Goal: Task Accomplishment & Management: Use online tool/utility

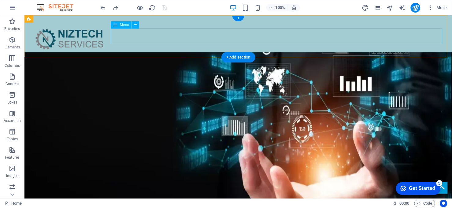
click at [133, 52] on nav "Home ABOUT US SERVICES INDUSTRIES CONTACT" at bounding box center [238, 60] width 418 height 16
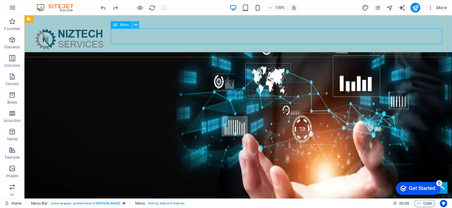
click at [134, 25] on icon at bounding box center [135, 25] width 3 height 6
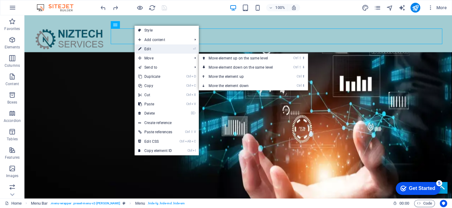
click at [150, 50] on link "⏎ Edit" at bounding box center [155, 48] width 41 height 9
select select "px"
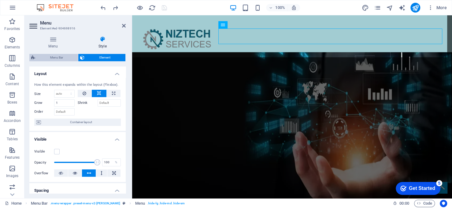
click at [66, 56] on span "Menu Bar" at bounding box center [56, 57] width 39 height 7
select select "rem"
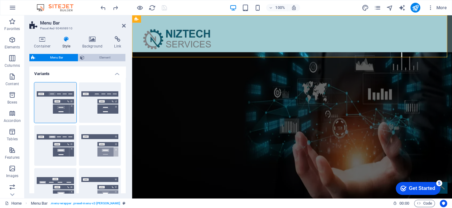
click at [86, 56] on button "Element" at bounding box center [101, 57] width 47 height 7
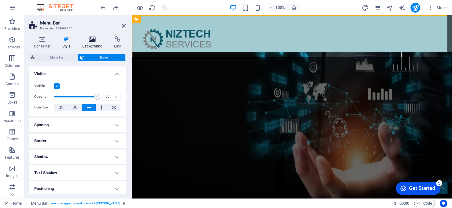
click at [94, 37] on icon at bounding box center [93, 39] width 30 height 6
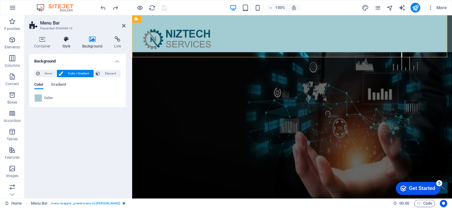
click at [61, 39] on icon at bounding box center [66, 39] width 17 height 6
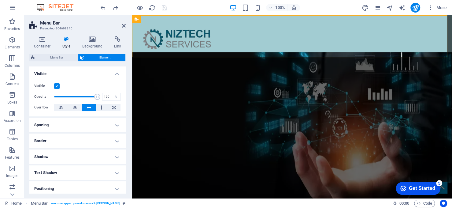
click at [56, 86] on label at bounding box center [57, 86] width 6 height 6
click at [0, 0] on input "Visible" at bounding box center [0, 0] width 0 height 0
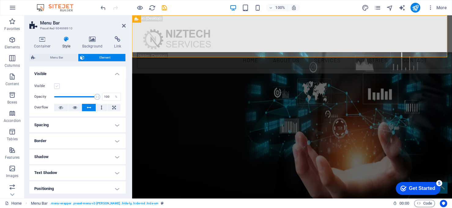
click at [56, 86] on label at bounding box center [57, 86] width 6 height 6
click at [0, 0] on input "Visible" at bounding box center [0, 0] width 0 height 0
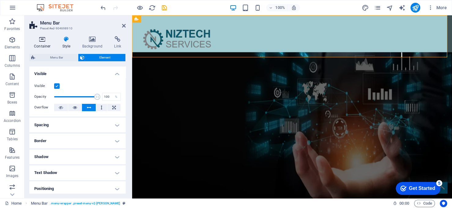
click at [42, 42] on h4 "Container" at bounding box center [43, 42] width 28 height 13
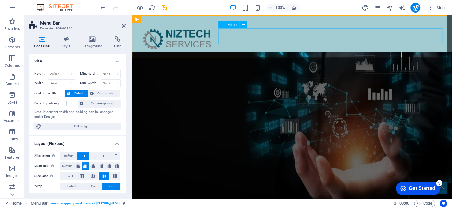
click at [266, 52] on nav "Home ABOUT US SERVICES INDUSTRIES CONTACT" at bounding box center [292, 60] width 310 height 16
select select "px"
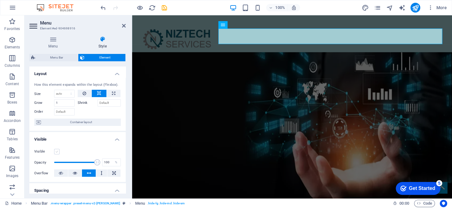
click at [57, 152] on label at bounding box center [57, 152] width 6 height 6
click at [0, 0] on input "Visible" at bounding box center [0, 0] width 0 height 0
click at [122, 26] on icon at bounding box center [124, 25] width 4 height 5
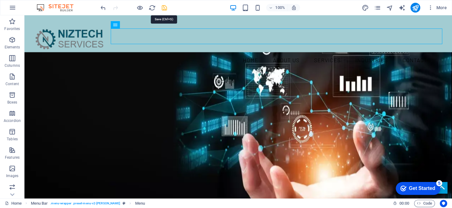
click at [165, 9] on icon "save" at bounding box center [164, 7] width 7 height 7
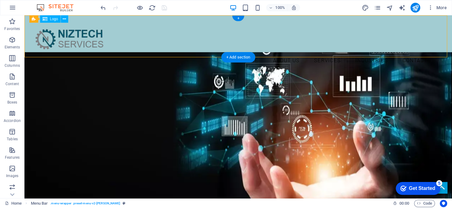
drag, startPoint x: 91, startPoint y: 44, endPoint x: 91, endPoint y: 40, distance: 3.7
click at [91, 40] on div at bounding box center [238, 36] width 418 height 32
select select "px"
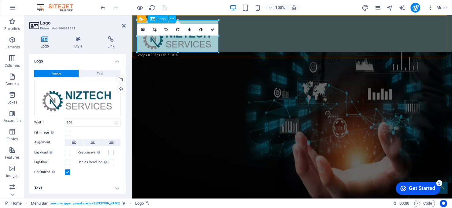
click at [168, 43] on div at bounding box center [292, 36] width 310 height 32
click at [232, 46] on div "Home ABOUT US SERVICES INDUSTRIES CONTACT" at bounding box center [292, 44] width 320 height 58
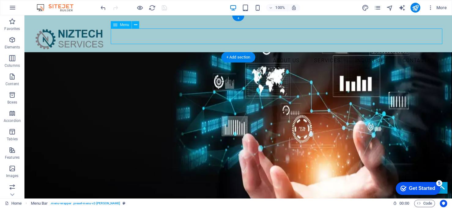
click at [191, 52] on nav "Home ABOUT US SERVICES INDUSTRIES CONTACT" at bounding box center [238, 60] width 418 height 16
drag, startPoint x: 78, startPoint y: 38, endPoint x: 79, endPoint y: 33, distance: 5.0
click at [79, 33] on div at bounding box center [238, 36] width 418 height 32
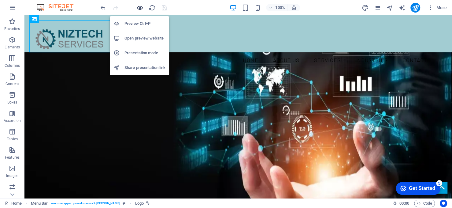
click at [139, 7] on icon "button" at bounding box center [139, 7] width 7 height 7
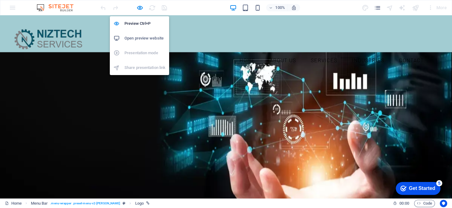
click at [136, 35] on h6 "Open preview website" at bounding box center [144, 38] width 41 height 7
click at [139, 6] on icon "button" at bounding box center [139, 7] width 7 height 7
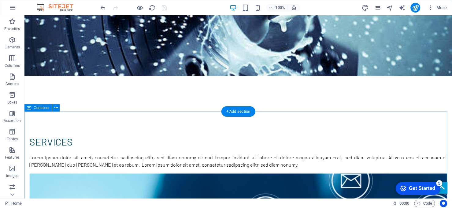
scroll to position [581, 0]
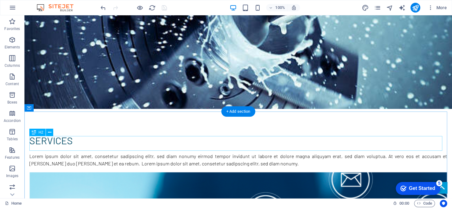
scroll to position [571, 0]
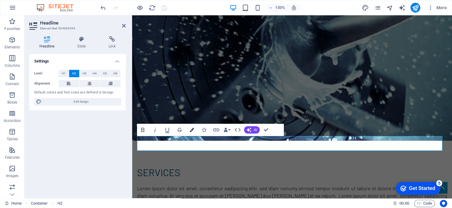
click at [195, 129] on button "Colors" at bounding box center [192, 130] width 12 height 12
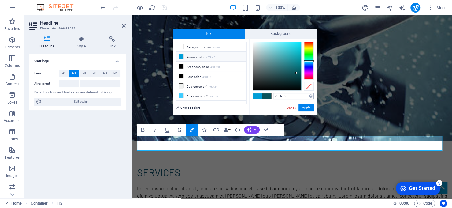
click at [280, 96] on input "#0a545b" at bounding box center [293, 96] width 41 height 6
drag, startPoint x: 294, startPoint y: 107, endPoint x: 168, endPoint y: 93, distance: 126.7
click at [294, 107] on link "Cancel" at bounding box center [291, 107] width 11 height 5
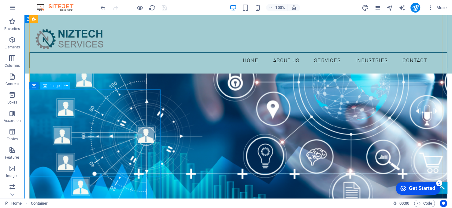
scroll to position [734, 0]
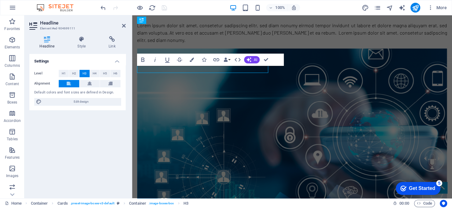
click at [112, 58] on div "Headline Element #ed-904699111 Headline Style Link Settings Level H1 H2 H3 H4 H…" at bounding box center [238, 106] width 428 height 183
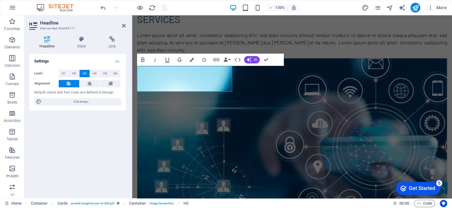
click at [109, 106] on div "Level H1 H2 H3 H4 H5 H6 Alignment Default colors and font sizes are defined in …" at bounding box center [77, 88] width 96 height 46
click at [193, 60] on icon "button" at bounding box center [192, 60] width 4 height 4
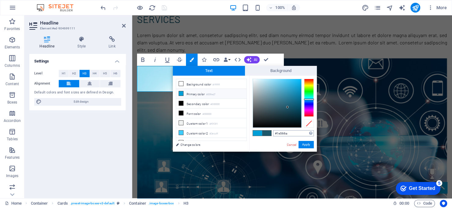
click at [285, 131] on input "#1e566a" at bounding box center [293, 133] width 41 height 6
click at [285, 132] on input "#1e566a" at bounding box center [293, 133] width 41 height 6
drag, startPoint x: 304, startPoint y: 141, endPoint x: 169, endPoint y: 126, distance: 135.1
click at [304, 142] on button "Apply" at bounding box center [306, 144] width 15 height 7
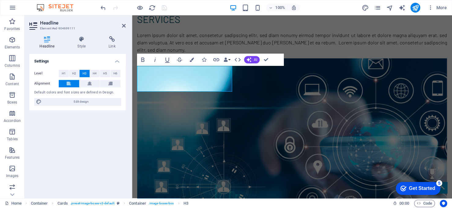
click at [93, 142] on div "Settings Level H1 H2 H3 H4 H5 H6 Alignment Default colors and font sizes are de…" at bounding box center [77, 123] width 96 height 139
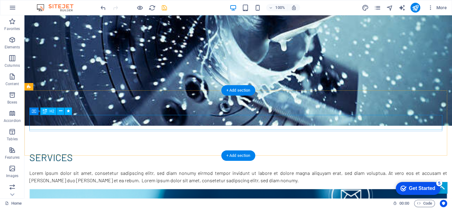
scroll to position [594, 0]
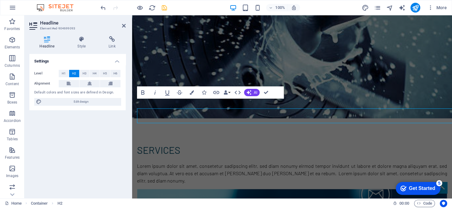
scroll to position [609, 0]
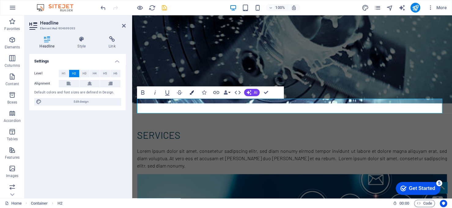
click at [191, 93] on icon "button" at bounding box center [192, 92] width 4 height 4
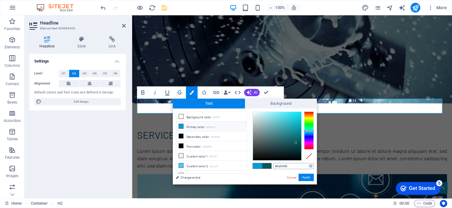
click at [289, 165] on input "#0a545b" at bounding box center [293, 166] width 41 height 6
type input "#1e566a"
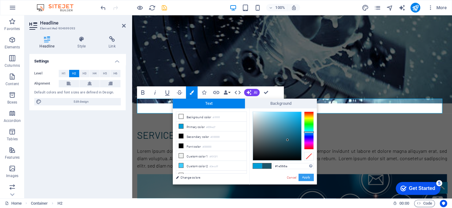
click at [308, 176] on button "Apply" at bounding box center [306, 176] width 15 height 7
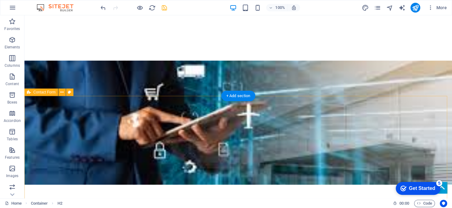
scroll to position [1006, 0]
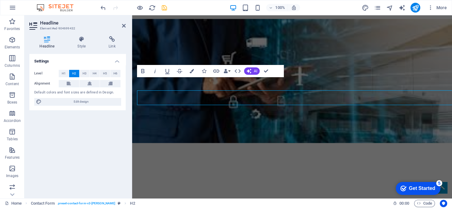
click at [117, 99] on span "Edit design" at bounding box center [81, 101] width 76 height 7
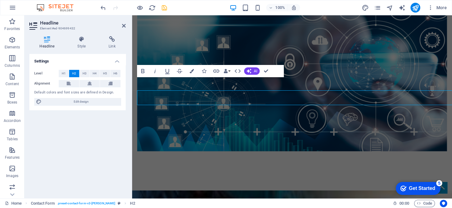
select select "rem"
select select "300"
select select "px"
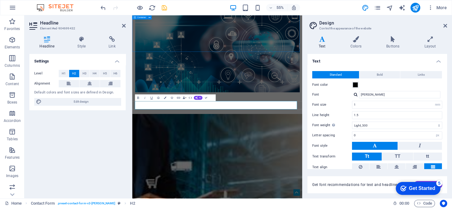
scroll to position [697, 0]
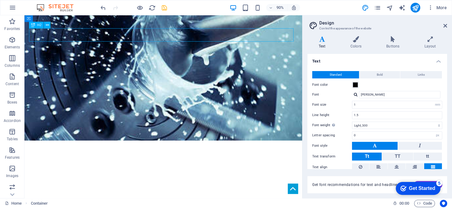
scroll to position [775, 0]
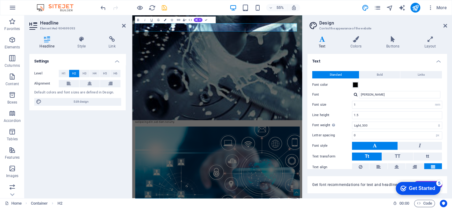
click at [165, 19] on icon "button" at bounding box center [165, 20] width 2 height 2
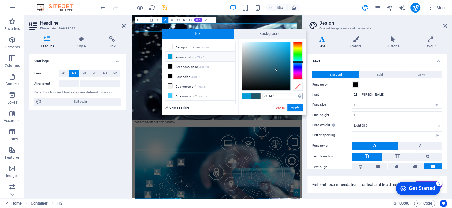
click at [276, 96] on input "#1e566a" at bounding box center [282, 96] width 41 height 6
drag, startPoint x: 295, startPoint y: 107, endPoint x: 295, endPoint y: 165, distance: 57.8
click at [295, 107] on button "Apply" at bounding box center [295, 107] width 15 height 7
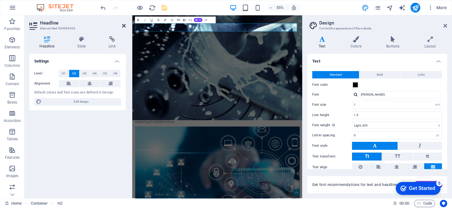
click at [123, 26] on icon at bounding box center [124, 25] width 4 height 5
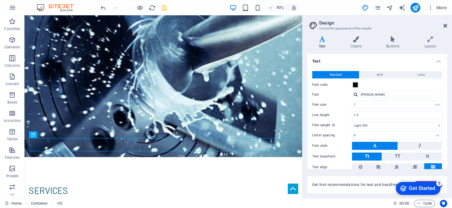
click at [444, 26] on icon at bounding box center [446, 25] width 4 height 5
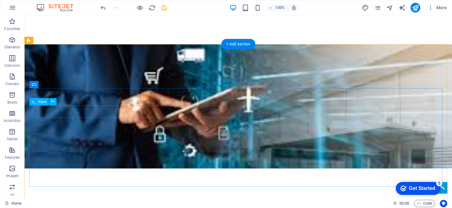
scroll to position [1028, 0]
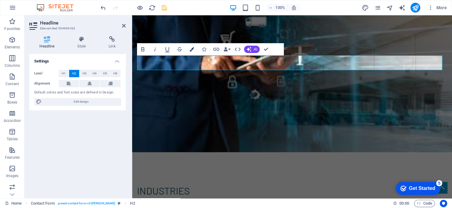
click at [194, 49] on button "Colors" at bounding box center [192, 49] width 12 height 12
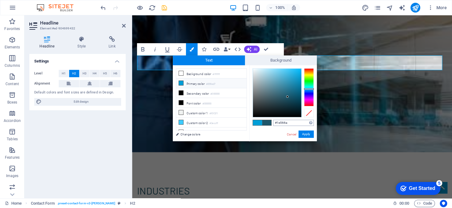
click at [286, 123] on input "#1e566a" at bounding box center [293, 123] width 41 height 6
click at [306, 133] on button "Apply" at bounding box center [306, 133] width 15 height 7
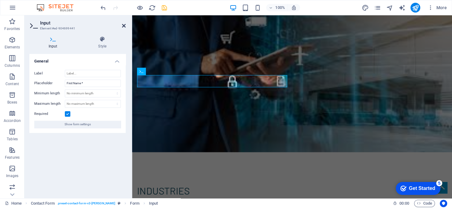
click at [122, 24] on icon at bounding box center [124, 25] width 4 height 5
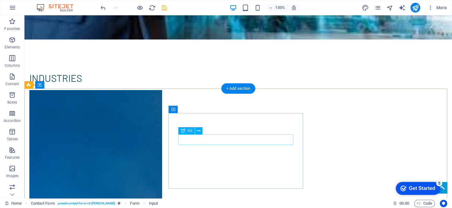
scroll to position [1181, 0]
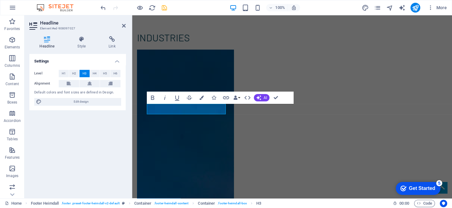
scroll to position [1168, 0]
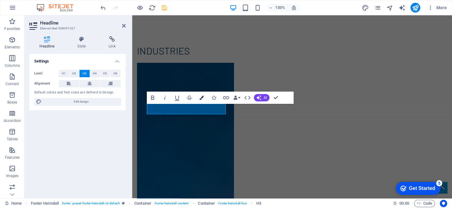
click at [201, 96] on icon "button" at bounding box center [201, 97] width 4 height 4
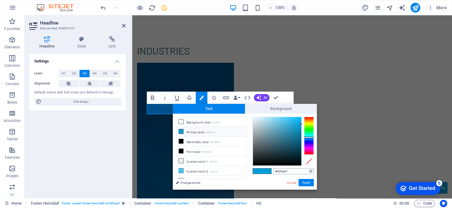
click at [289, 173] on input "#009ed7" at bounding box center [293, 171] width 41 height 6
type input "#1e566a"
click at [305, 182] on button "Apply" at bounding box center [306, 182] width 15 height 7
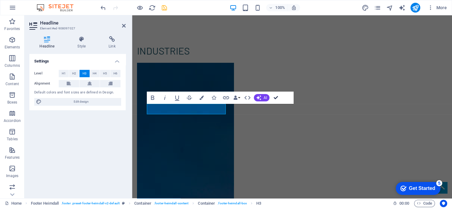
scroll to position [1181, 0]
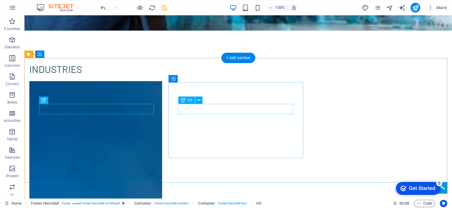
drag, startPoint x: 238, startPoint y: 108, endPoint x: 303, endPoint y: 119, distance: 65.2
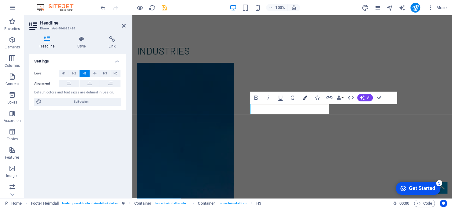
click at [305, 98] on icon "button" at bounding box center [305, 97] width 4 height 4
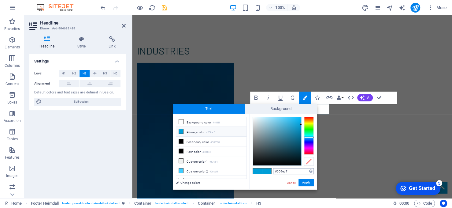
click at [288, 168] on div "#009ed7 Supported formats #0852ed rgb(8, 82, 237) rgba(8, 82, 237, 90%) hsv(221…" at bounding box center [283, 195] width 68 height 165
click at [288, 168] on input "#009ed7" at bounding box center [293, 171] width 41 height 6
paste input "1e566a"
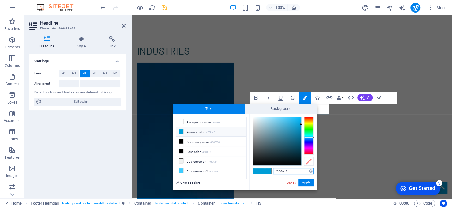
type input "#1e566a"
click at [306, 182] on button "Apply" at bounding box center [306, 182] width 15 height 7
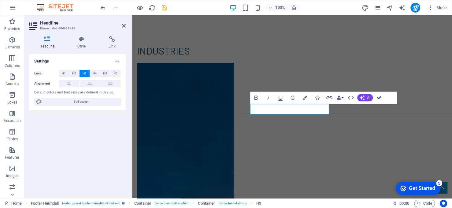
drag, startPoint x: 377, startPoint y: 97, endPoint x: 353, endPoint y: 82, distance: 28.6
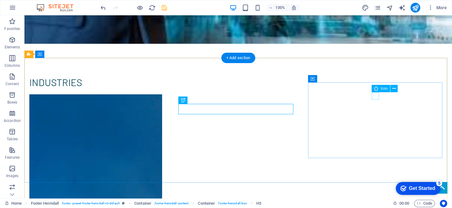
scroll to position [1181, 0]
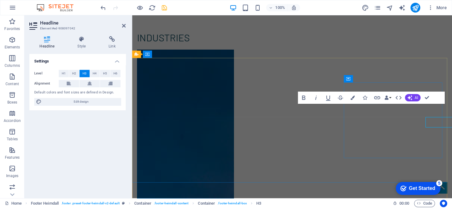
scroll to position [1168, 0]
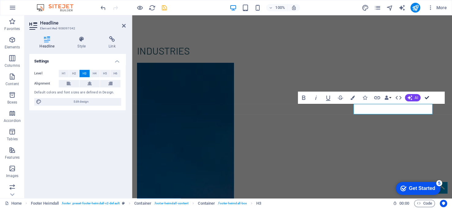
drag, startPoint x: 427, startPoint y: 99, endPoint x: 217, endPoint y: 92, distance: 210.2
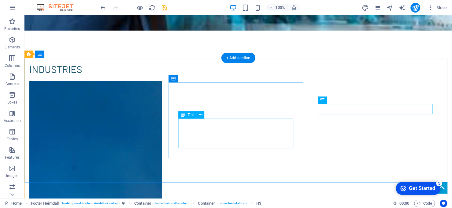
drag, startPoint x: 235, startPoint y: 132, endPoint x: 128, endPoint y: 132, distance: 107.4
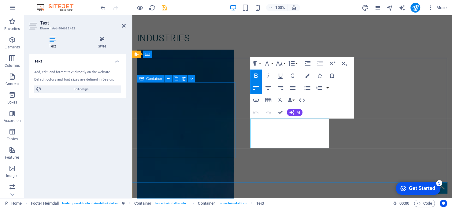
scroll to position [1168, 0]
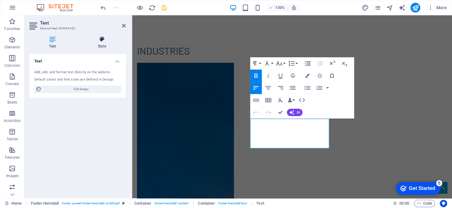
click at [101, 41] on icon at bounding box center [102, 39] width 48 height 6
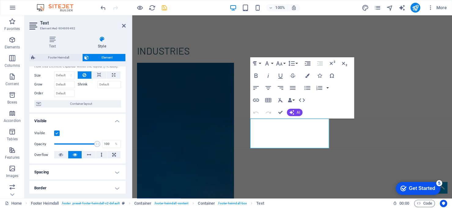
scroll to position [0, 0]
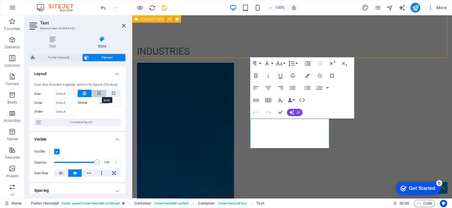
click at [97, 94] on icon at bounding box center [99, 93] width 4 height 7
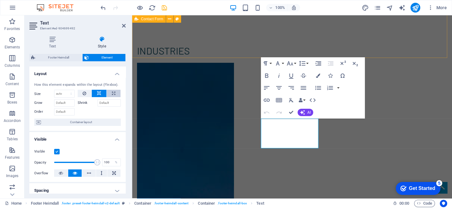
click at [112, 93] on icon at bounding box center [113, 93] width 3 height 7
select select "%"
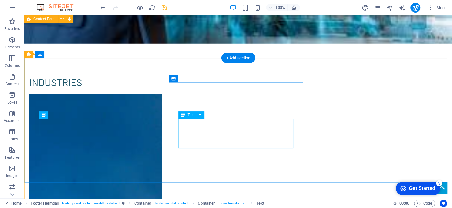
scroll to position [1181, 0]
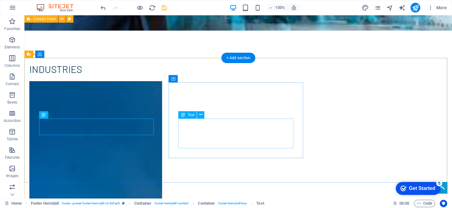
select select "%"
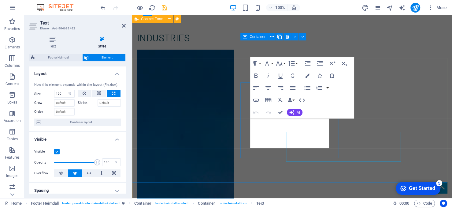
scroll to position [1168, 0]
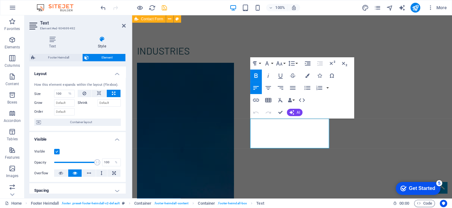
click at [271, 99] on icon "button" at bounding box center [268, 100] width 6 height 4
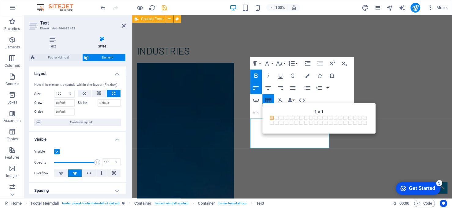
click at [271, 99] on icon "button" at bounding box center [268, 100] width 6 height 4
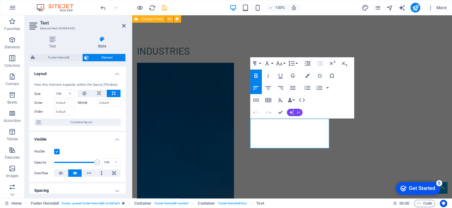
click at [293, 111] on icon "button" at bounding box center [291, 112] width 5 height 5
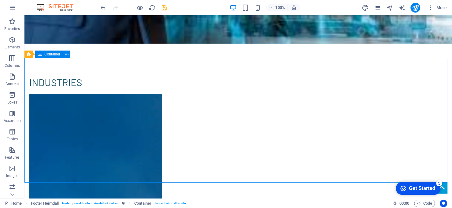
scroll to position [1181, 0]
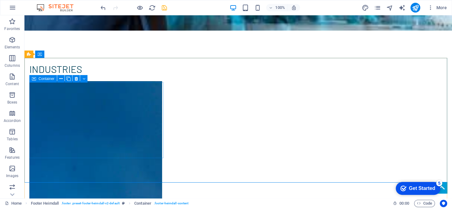
click at [49, 79] on span "Container" at bounding box center [47, 79] width 16 height 4
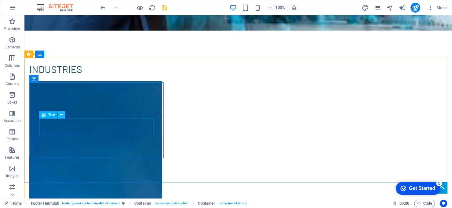
click at [61, 114] on icon at bounding box center [61, 114] width 3 height 6
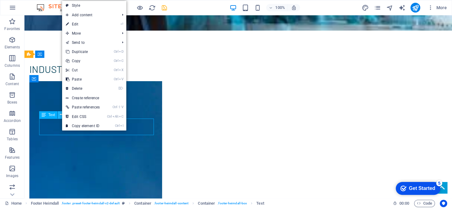
click at [61, 114] on icon at bounding box center [61, 114] width 3 height 6
click at [50, 80] on span "Container" at bounding box center [47, 79] width 16 height 4
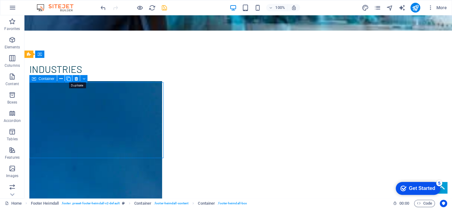
click at [68, 78] on icon at bounding box center [68, 79] width 4 height 6
click at [83, 77] on icon at bounding box center [84, 79] width 3 height 6
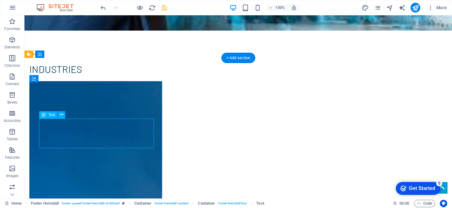
select select "%"
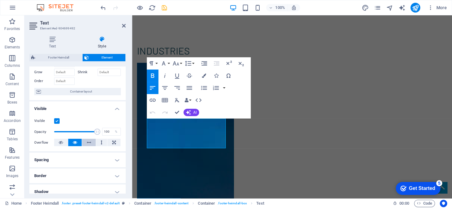
scroll to position [61, 0]
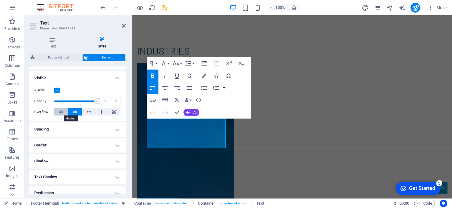
click at [63, 112] on button at bounding box center [61, 111] width 14 height 7
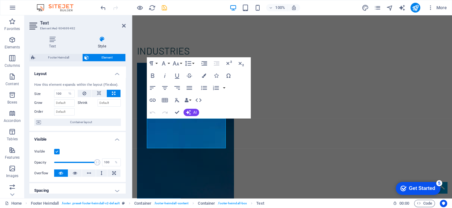
scroll to position [0, 0]
click at [50, 43] on h4 "Text" at bounding box center [53, 42] width 49 height 13
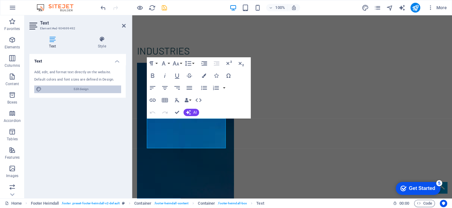
click at [81, 89] on span "Edit design" at bounding box center [81, 88] width 76 height 7
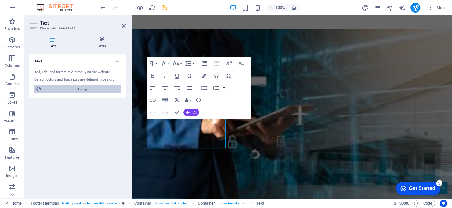
select select "rem"
select select "300"
select select "px"
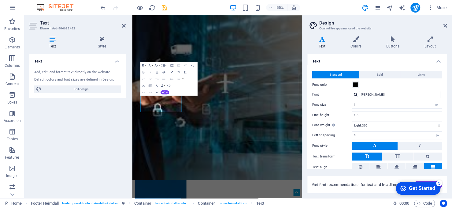
scroll to position [23, 0]
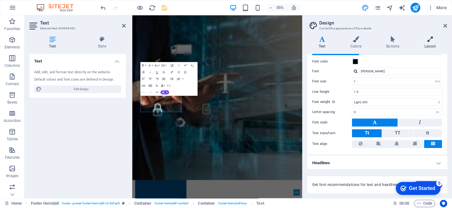
click at [434, 37] on icon at bounding box center [430, 39] width 34 height 6
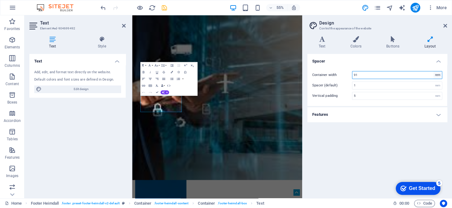
click at [438, 76] on select "rem px" at bounding box center [437, 74] width 9 height 7
select select "px"
click at [433, 71] on select "rem px" at bounding box center [437, 74] width 9 height 7
type input "1456"
click at [439, 75] on select "rem px" at bounding box center [437, 74] width 9 height 7
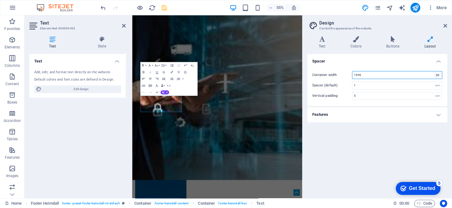
click at [439, 75] on select "rem px" at bounding box center [437, 74] width 9 height 7
click at [344, 116] on h4 "Features" at bounding box center [377, 114] width 140 height 15
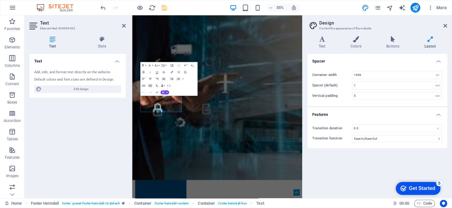
click at [344, 116] on h4 "Features" at bounding box center [377, 112] width 140 height 11
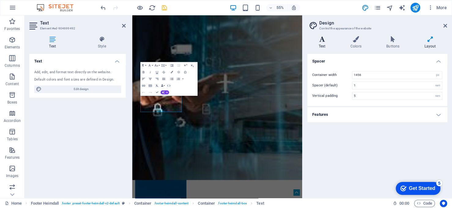
click at [311, 43] on h4 "Text" at bounding box center [323, 42] width 32 height 13
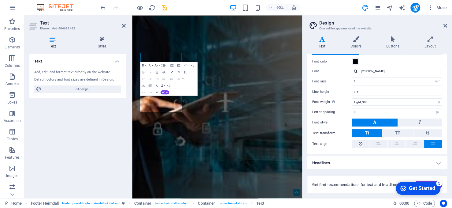
scroll to position [1219, 0]
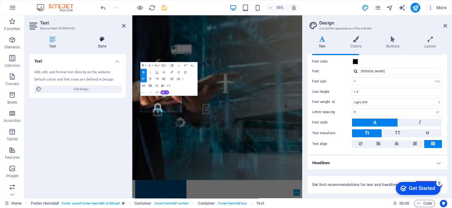
click at [103, 42] on h4 "Style" at bounding box center [102, 42] width 48 height 13
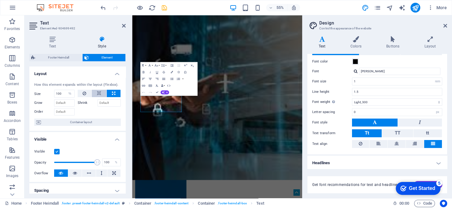
click at [99, 92] on icon at bounding box center [99, 93] width 4 height 7
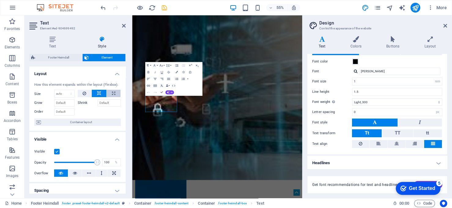
click at [114, 92] on button at bounding box center [114, 93] width 14 height 7
select select "%"
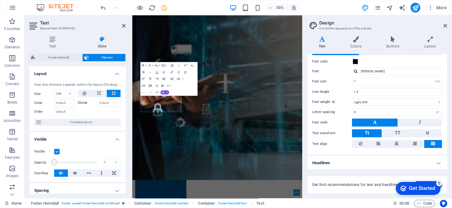
drag, startPoint x: 95, startPoint y: 162, endPoint x: 45, endPoint y: 158, distance: 49.4
click at [45, 158] on div "Opacity 100 %" at bounding box center [77, 162] width 87 height 9
drag, startPoint x: 54, startPoint y: 161, endPoint x: 110, endPoint y: 161, distance: 55.7
click at [110, 161] on div "Opacity 100 %" at bounding box center [77, 162] width 87 height 9
click at [76, 173] on icon at bounding box center [75, 172] width 4 height 7
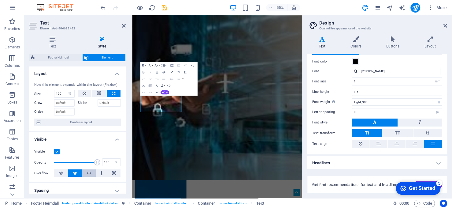
click at [86, 173] on button at bounding box center [89, 172] width 14 height 7
click at [104, 173] on button at bounding box center [101, 172] width 11 height 7
click at [113, 173] on icon at bounding box center [114, 172] width 4 height 7
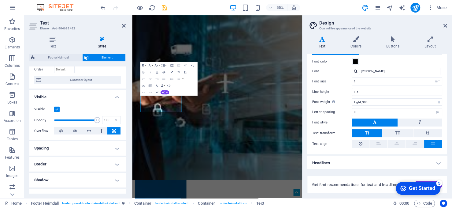
scroll to position [61, 0]
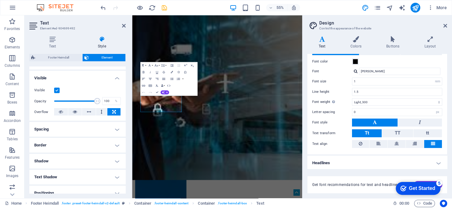
click at [116, 130] on h4 "Spacing" at bounding box center [77, 129] width 96 height 15
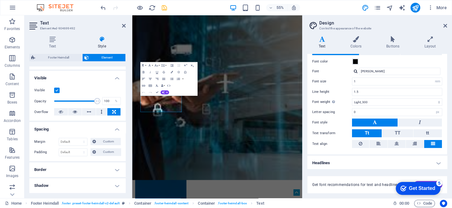
click at [116, 130] on h4 "Spacing" at bounding box center [77, 127] width 96 height 11
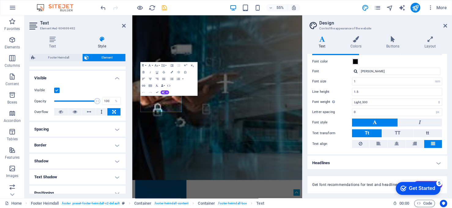
click at [112, 148] on h4 "Border" at bounding box center [77, 145] width 96 height 15
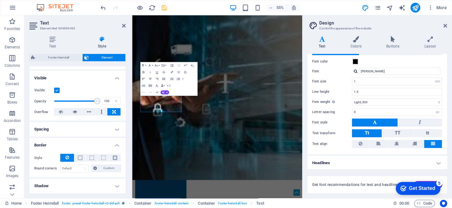
click at [69, 157] on button at bounding box center [67, 158] width 14 height 8
click at [113, 155] on span at bounding box center [115, 157] width 4 height 4
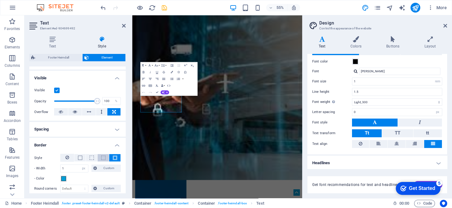
click at [102, 155] on span at bounding box center [103, 157] width 4 height 4
click at [67, 156] on icon at bounding box center [67, 157] width 4 height 7
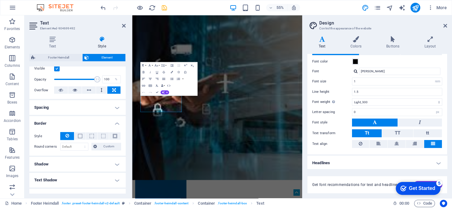
scroll to position [92, 0]
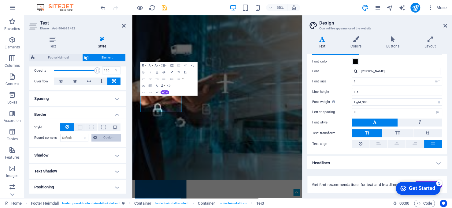
click at [99, 137] on span "Custom" at bounding box center [109, 137] width 20 height 7
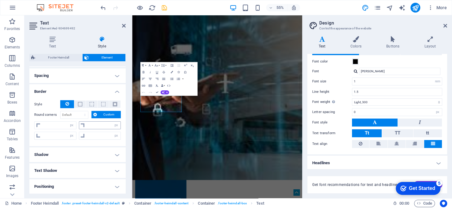
scroll to position [122, 0]
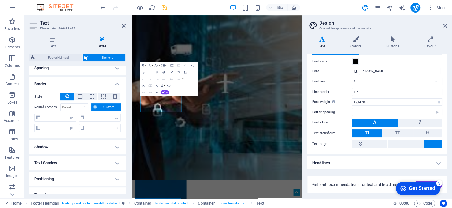
click at [92, 140] on h4 "Shadow" at bounding box center [77, 146] width 96 height 15
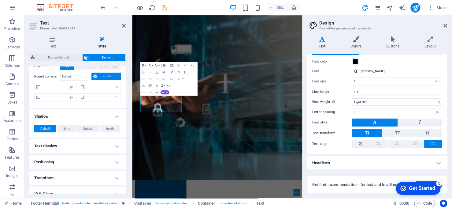
scroll to position [184, 0]
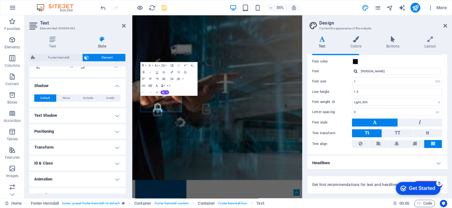
click at [99, 118] on h4 "Text Shadow" at bounding box center [77, 115] width 96 height 15
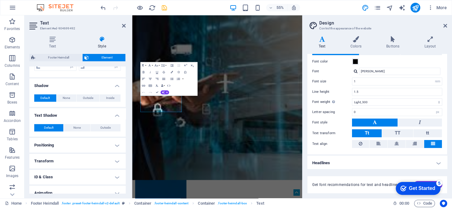
click at [52, 126] on span "Default" at bounding box center [48, 127] width 9 height 7
click at [71, 145] on h4 "Positioning" at bounding box center [77, 145] width 96 height 15
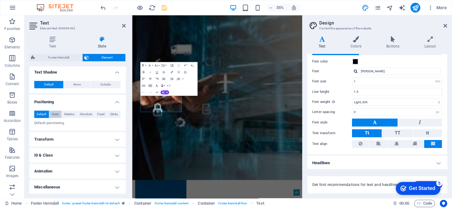
click at [54, 113] on span "Static" at bounding box center [55, 113] width 7 height 7
click at [42, 113] on span "Default" at bounding box center [41, 113] width 9 height 7
click at [63, 140] on h4 "Transform" at bounding box center [77, 139] width 96 height 15
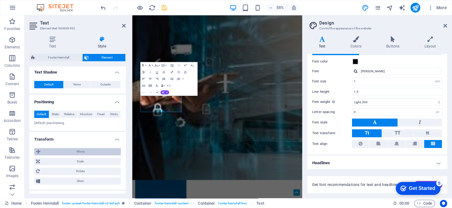
scroll to position [257, 0]
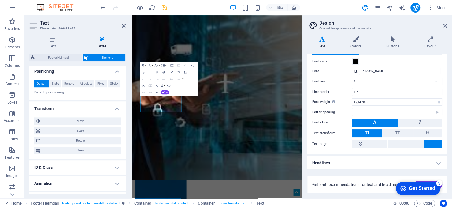
click at [78, 163] on h4 "ID & Class" at bounding box center [77, 167] width 96 height 15
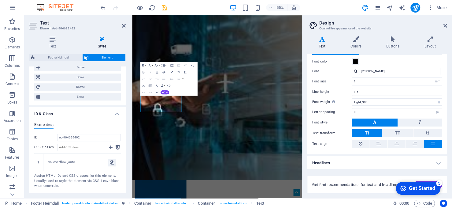
scroll to position [341, 0]
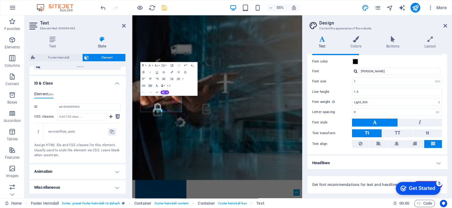
click at [118, 172] on h4 "Animation" at bounding box center [77, 171] width 96 height 15
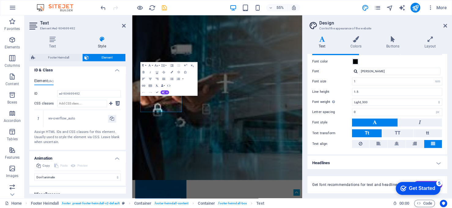
scroll to position [361, 0]
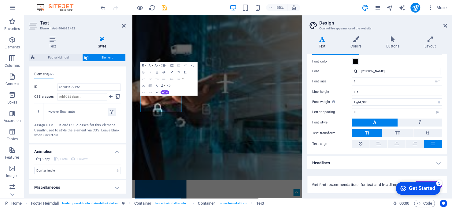
click at [112, 185] on h4 "Miscellaneous" at bounding box center [77, 187] width 96 height 15
click at [115, 184] on h4 "Miscellaneous" at bounding box center [77, 185] width 96 height 11
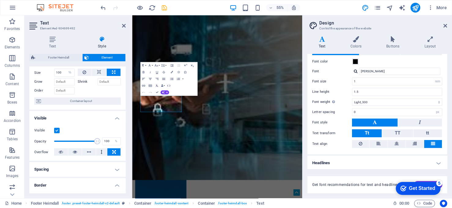
scroll to position [0, 0]
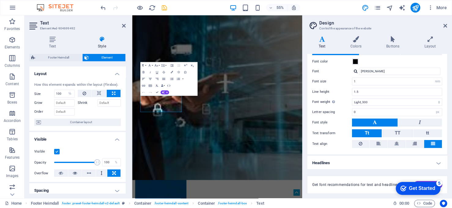
click at [117, 139] on h4 "Visible" at bounding box center [77, 137] width 96 height 11
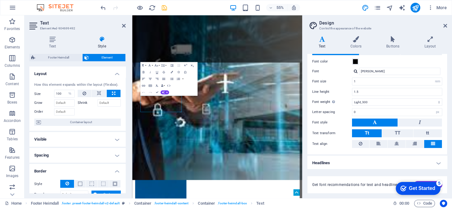
click at [65, 54] on span "Footer Heimdall" at bounding box center [58, 57] width 43 height 7
select select "rem"
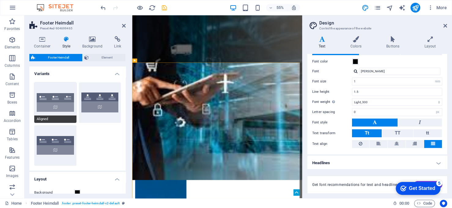
click at [61, 104] on button "Aligned" at bounding box center [55, 102] width 42 height 40
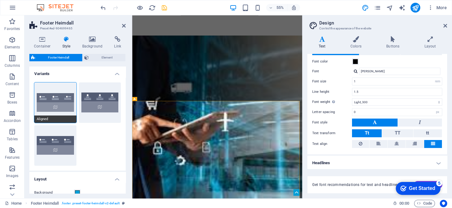
type input "1"
click at [44, 41] on icon at bounding box center [42, 39] width 26 height 6
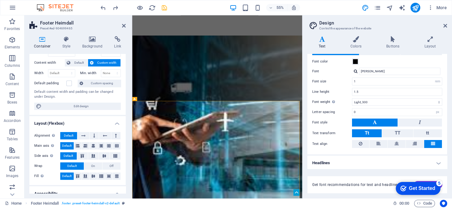
scroll to position [61, 0]
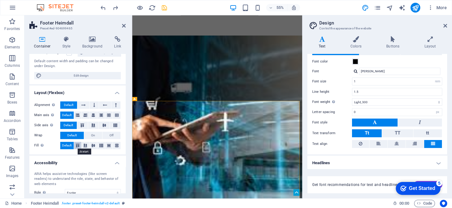
click at [80, 145] on icon at bounding box center [77, 145] width 7 height 4
click at [69, 147] on span "Default" at bounding box center [66, 145] width 9 height 7
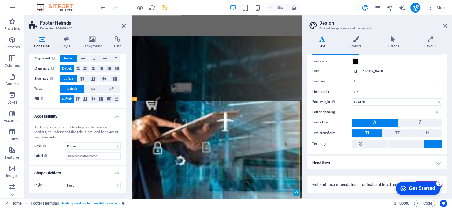
scroll to position [0, 0]
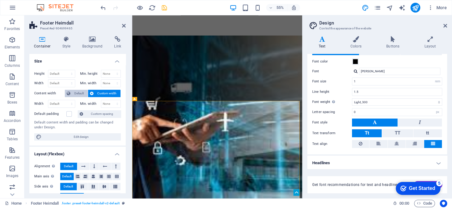
click at [72, 92] on span "Default" at bounding box center [79, 93] width 14 height 7
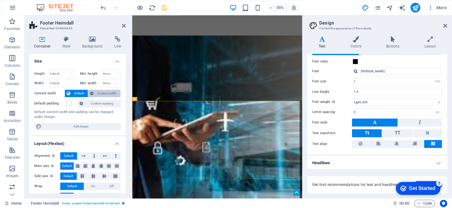
click at [92, 93] on icon at bounding box center [92, 93] width 4 height 7
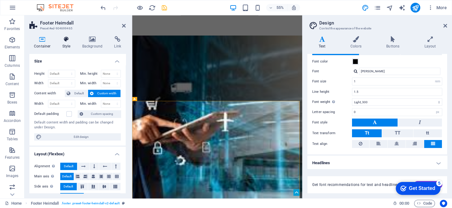
click at [67, 39] on icon at bounding box center [66, 39] width 17 height 6
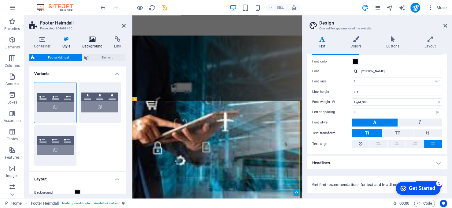
click at [97, 37] on icon at bounding box center [93, 39] width 30 height 6
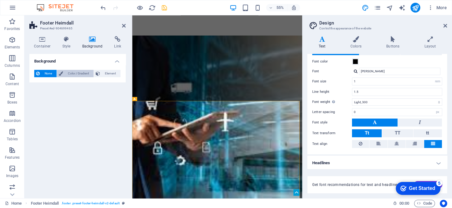
click at [87, 73] on span "Color / Gradient" at bounding box center [78, 73] width 27 height 7
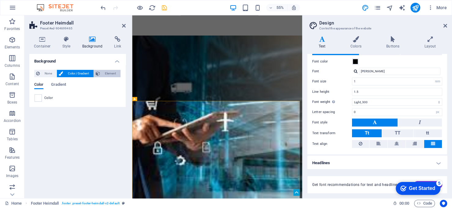
click at [112, 72] on span "Element" at bounding box center [110, 73] width 17 height 7
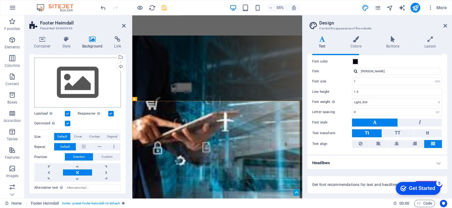
scroll to position [61, 0]
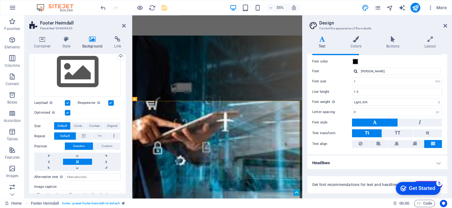
click at [86, 145] on button "Direction" at bounding box center [79, 145] width 28 height 7
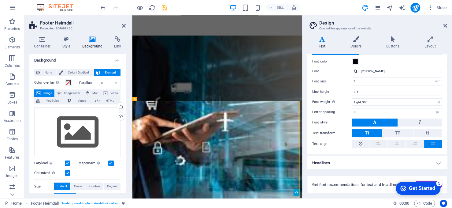
scroll to position [0, 0]
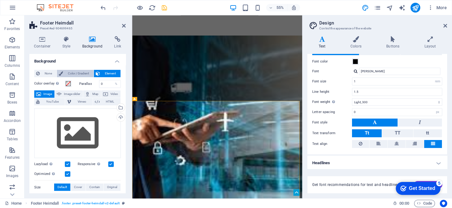
click at [70, 73] on span "Color / Gradient" at bounding box center [78, 73] width 27 height 7
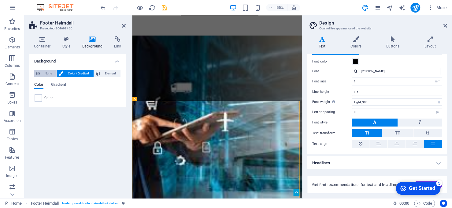
click at [46, 73] on span "None" at bounding box center [48, 73] width 13 height 7
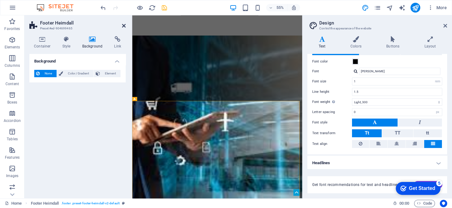
click at [124, 25] on icon at bounding box center [124, 25] width 4 height 5
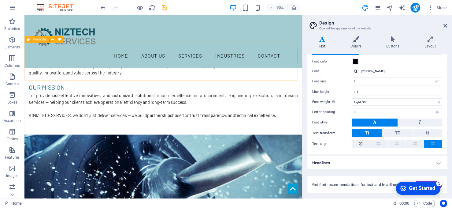
scroll to position [367, 0]
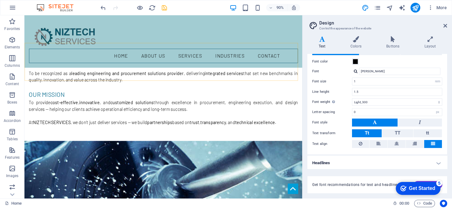
click at [181, 49] on div "Home ABOUT US SERVICES INDUSTRIES CONTACT" at bounding box center [178, 44] width 309 height 58
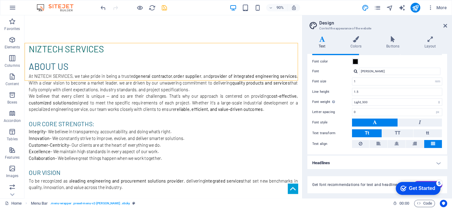
select select "header"
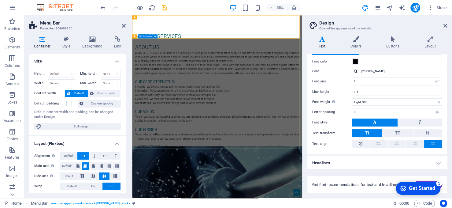
scroll to position [0, 0]
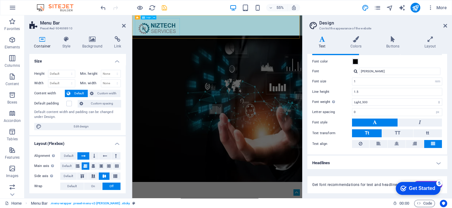
click at [211, 23] on div at bounding box center [286, 36] width 299 height 32
click at [234, 18] on div "Home ABOUT US SERVICES INDUSTRIES CONTACT" at bounding box center [286, 44] width 309 height 58
click at [91, 43] on h4 "Background" at bounding box center [94, 42] width 32 height 13
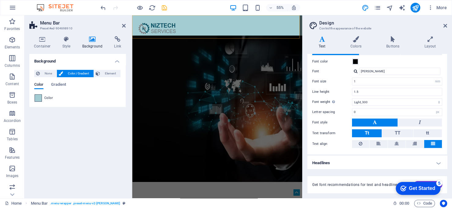
click at [37, 97] on span at bounding box center [38, 98] width 7 height 7
type input "#a2ccd2"
click at [0, 0] on div "less Background color #ffffff Primary color #009ed7 Secondary color #000000 Fon…" at bounding box center [0, 0] width 0 height 0
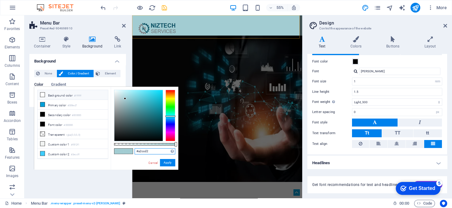
click at [154, 151] on input "#a2ccd2" at bounding box center [155, 151] width 41 height 6
drag, startPoint x: 165, startPoint y: 162, endPoint x: 59, endPoint y: 266, distance: 148.4
click at [165, 162] on button "Apply" at bounding box center [167, 162] width 15 height 7
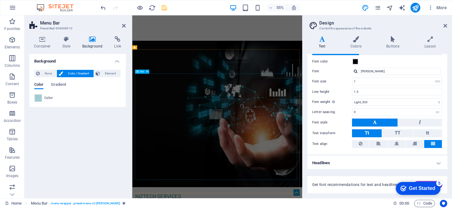
scroll to position [184, 0]
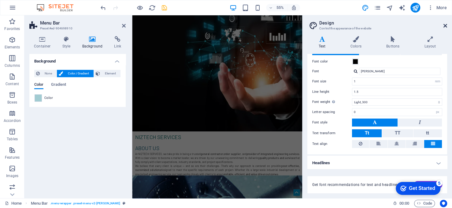
click at [445, 24] on icon at bounding box center [446, 25] width 4 height 5
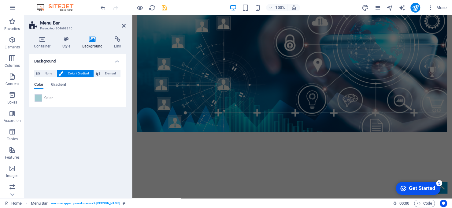
scroll to position [948, 0]
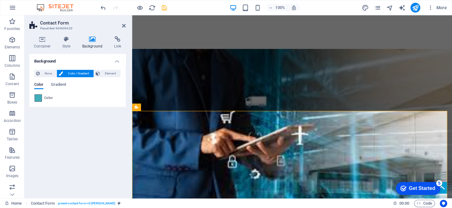
click at [41, 98] on span at bounding box center [38, 98] width 7 height 7
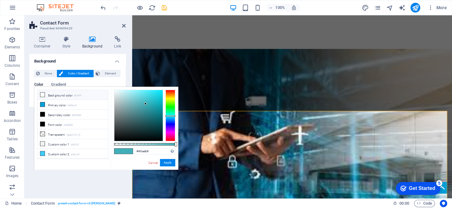
click at [41, 98] on li "Background color #ffffff" at bounding box center [73, 95] width 70 height 10
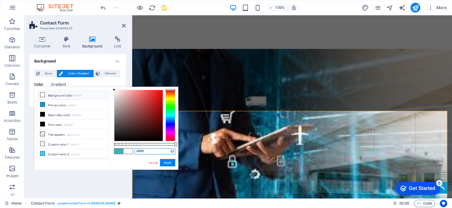
click at [154, 150] on input "#ffffff" at bounding box center [155, 151] width 41 height 6
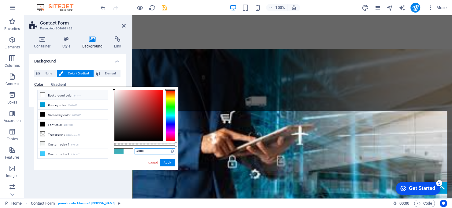
paste input "a2ccd2"
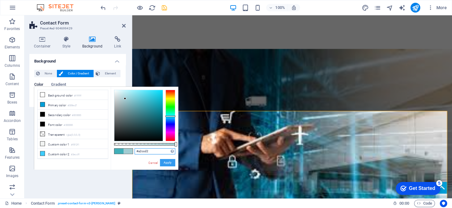
type input "#a2ccd2"
click at [169, 162] on button "Apply" at bounding box center [167, 162] width 15 height 7
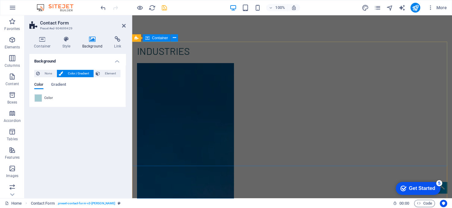
scroll to position [1193, 0]
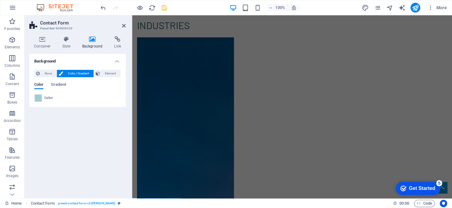
click at [100, 161] on div "Background None Color / Gradient Element Stretch background to full-width Color…" at bounding box center [77, 123] width 96 height 139
click at [123, 24] on icon at bounding box center [124, 25] width 4 height 5
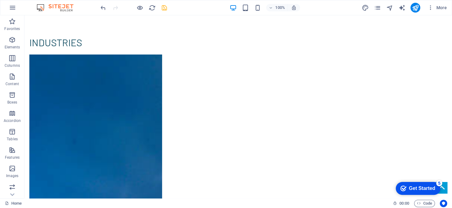
scroll to position [1209, 0]
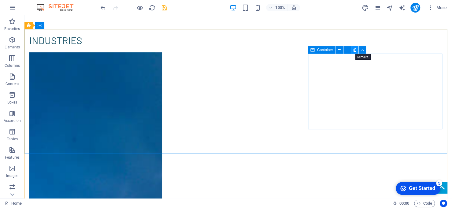
click at [355, 50] on icon at bounding box center [354, 50] width 3 height 6
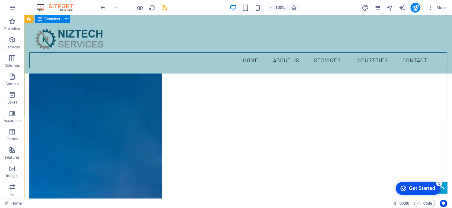
scroll to position [1148, 0]
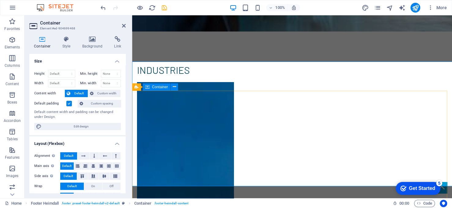
scroll to position [1135, 0]
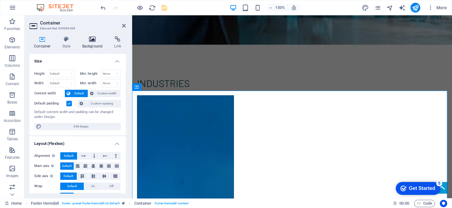
click at [91, 40] on icon at bounding box center [93, 39] width 30 height 6
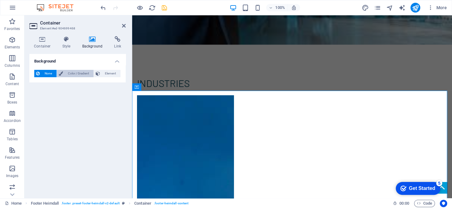
click at [76, 73] on span "Color / Gradient" at bounding box center [78, 73] width 27 height 7
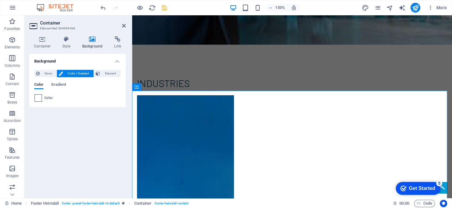
click at [39, 98] on span at bounding box center [38, 98] width 7 height 7
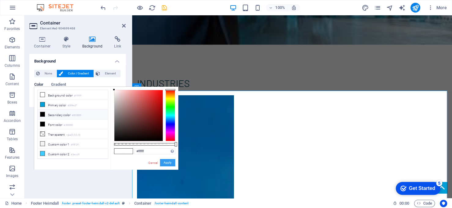
click at [171, 165] on button "Apply" at bounding box center [167, 162] width 15 height 7
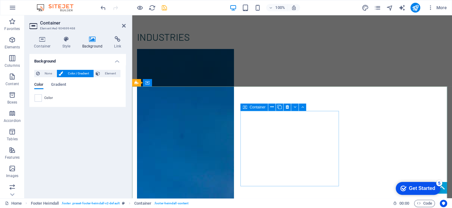
scroll to position [1196, 0]
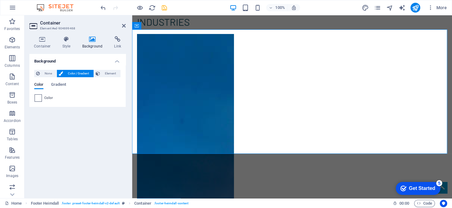
click at [40, 98] on span at bounding box center [38, 98] width 7 height 7
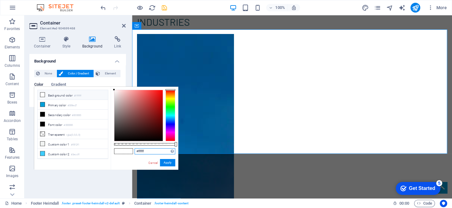
click at [156, 151] on input "#ffffff" at bounding box center [155, 151] width 41 height 6
click at [155, 151] on input "#ffffff" at bounding box center [155, 151] width 41 height 6
click at [154, 151] on input "#ffffff" at bounding box center [155, 151] width 41 height 6
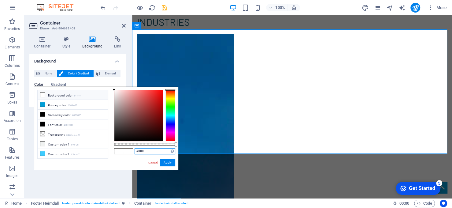
click at [154, 151] on input "#ffffff" at bounding box center [155, 151] width 41 height 6
paste input "a2ccd2"
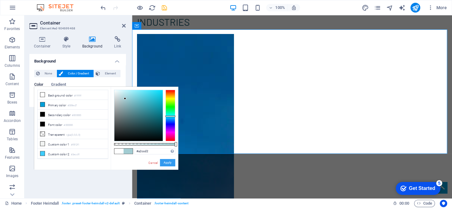
click at [167, 161] on button "Apply" at bounding box center [167, 162] width 15 height 7
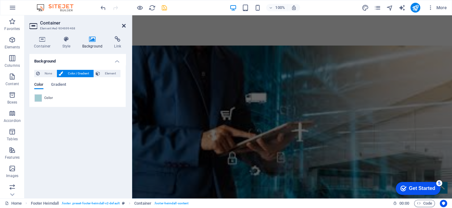
click at [125, 23] on icon at bounding box center [124, 25] width 4 height 5
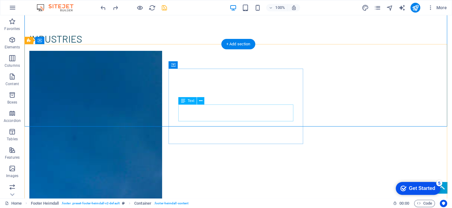
scroll to position [1246, 0]
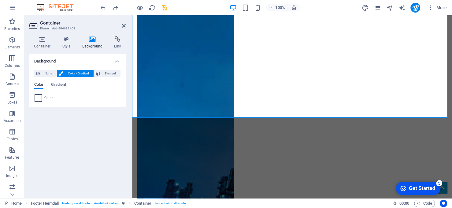
click at [39, 98] on span at bounding box center [38, 98] width 7 height 7
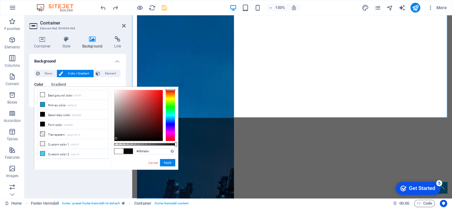
click at [116, 138] on div at bounding box center [138, 115] width 48 height 51
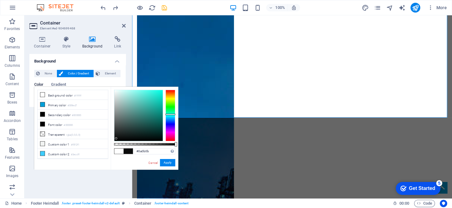
click at [168, 114] on div at bounding box center [170, 115] width 10 height 51
click at [139, 122] on div at bounding box center [138, 115] width 48 height 51
click at [146, 115] on div at bounding box center [138, 115] width 48 height 51
click at [147, 109] on div at bounding box center [138, 115] width 48 height 51
click at [143, 104] on div at bounding box center [138, 115] width 48 height 51
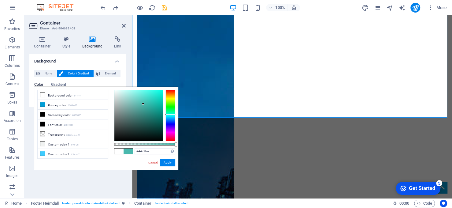
click at [146, 101] on div at bounding box center [138, 115] width 48 height 51
click at [153, 116] on div at bounding box center [138, 115] width 48 height 51
click at [153, 128] on div at bounding box center [138, 115] width 48 height 51
click at [130, 135] on div at bounding box center [138, 115] width 48 height 51
click at [149, 135] on div at bounding box center [138, 115] width 48 height 51
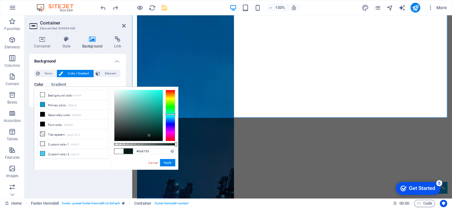
click at [154, 129] on div at bounding box center [138, 115] width 48 height 51
click at [158, 124] on div at bounding box center [138, 115] width 48 height 51
click at [160, 130] on div at bounding box center [138, 115] width 48 height 51
click at [154, 160] on div "Cancel Apply" at bounding box center [162, 163] width 28 height 8
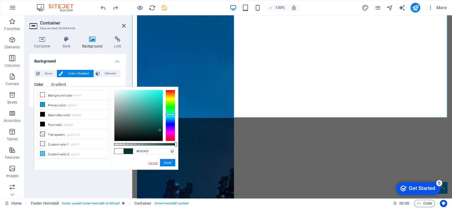
click at [153, 162] on link "Cancel" at bounding box center [153, 162] width 11 height 5
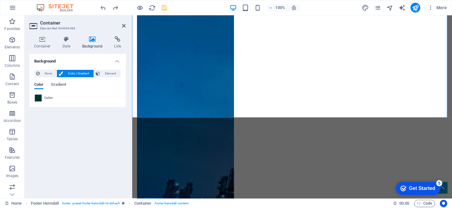
click at [40, 100] on span at bounding box center [38, 98] width 7 height 7
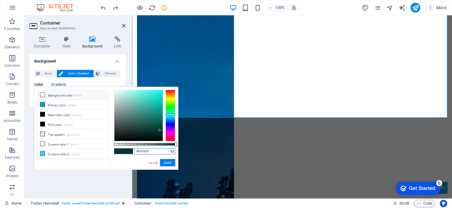
click at [147, 151] on input "#03342f" at bounding box center [155, 151] width 41 height 6
paste input "Contact"
click at [153, 162] on link "Cancel" at bounding box center [153, 162] width 11 height 5
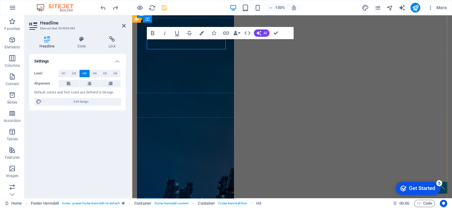
drag, startPoint x: 198, startPoint y: 44, endPoint x: 336, endPoint y: 54, distance: 138.6
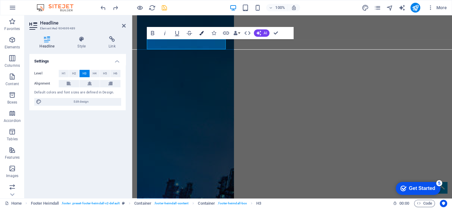
click at [205, 33] on button "Colors" at bounding box center [202, 33] width 12 height 12
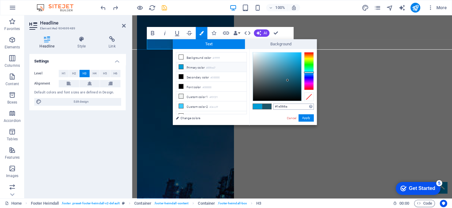
click at [292, 108] on input "#1e566a" at bounding box center [293, 106] width 41 height 6
click at [75, 137] on div "Settings Level H1 H2 H3 H4 H5 H6 Alignment Default colors and font sizes are de…" at bounding box center [77, 123] width 96 height 139
click at [302, 118] on button "Apply" at bounding box center [306, 117] width 15 height 7
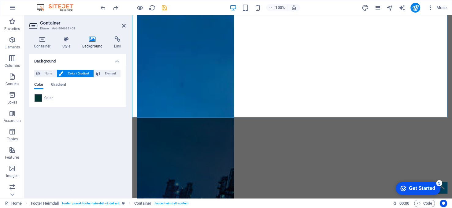
click at [41, 98] on span at bounding box center [38, 98] width 7 height 7
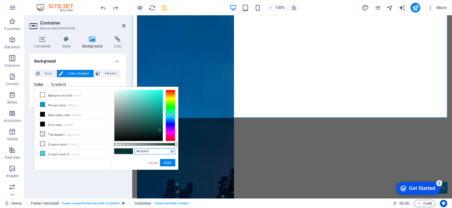
click at [153, 151] on input "#03342f" at bounding box center [155, 151] width 41 height 6
paste input "1e566a"
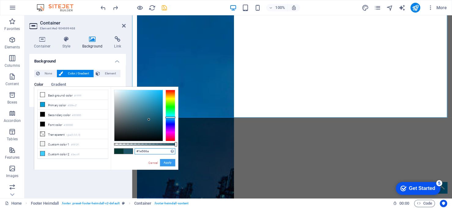
type input "#1e566a"
click at [166, 161] on button "Apply" at bounding box center [167, 162] width 15 height 7
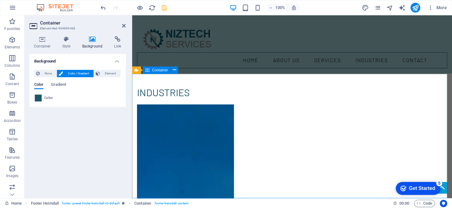
scroll to position [1079, 0]
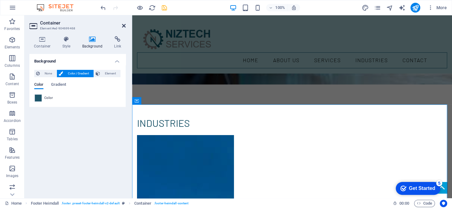
click at [123, 24] on icon at bounding box center [124, 25] width 4 height 5
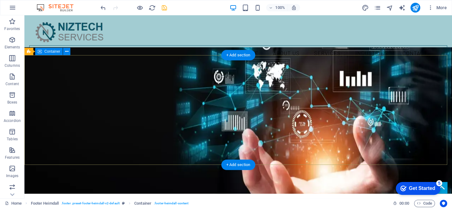
scroll to position [0, 0]
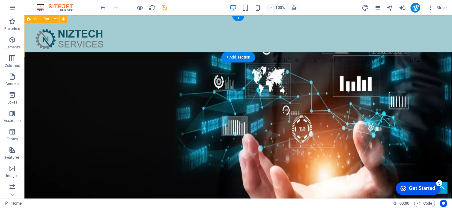
click at [195, 50] on div "Home ABOUT US SERVICES INDUSTRIES CONTACT" at bounding box center [238, 44] width 428 height 58
drag, startPoint x: 195, startPoint y: 50, endPoint x: 86, endPoint y: 50, distance: 108.3
click at [194, 50] on div "Home ABOUT US SERVICES INDUSTRIES CONTACT" at bounding box center [238, 44] width 428 height 58
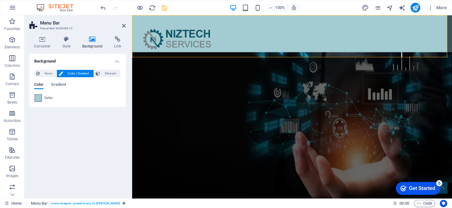
click at [42, 96] on div at bounding box center [38, 97] width 7 height 7
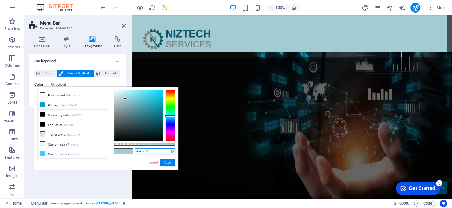
click at [154, 152] on input "#a2ccd2" at bounding box center [155, 151] width 41 height 6
paste input "1e566a"
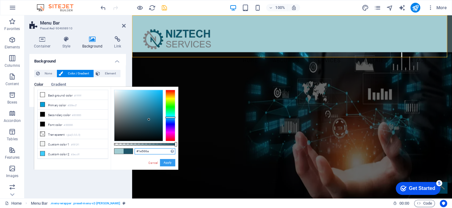
type input "#1e566a"
click at [169, 161] on button "Apply" at bounding box center [167, 162] width 15 height 7
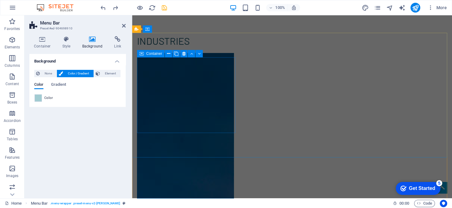
scroll to position [1193, 0]
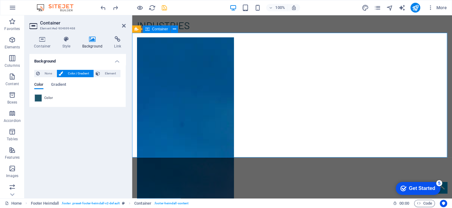
click at [39, 99] on span at bounding box center [38, 98] width 7 height 7
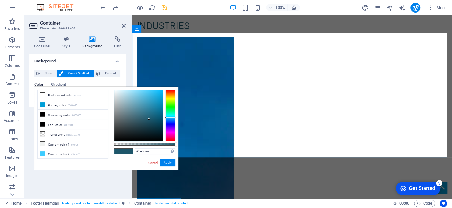
type input "#151617"
click at [119, 136] on div at bounding box center [138, 115] width 48 height 51
drag, startPoint x: 171, startPoint y: 160, endPoint x: 39, endPoint y: 145, distance: 133.6
click at [171, 160] on button "Apply" at bounding box center [167, 162] width 15 height 7
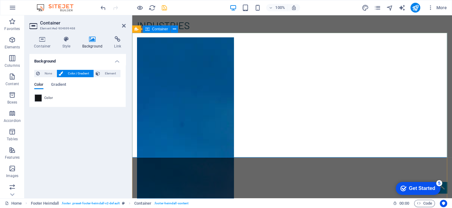
drag, startPoint x: 343, startPoint y: 138, endPoint x: 356, endPoint y: 136, distance: 13.4
click at [120, 25] on h2 "Container" at bounding box center [83, 23] width 86 height 6
click at [124, 26] on icon at bounding box center [124, 25] width 4 height 5
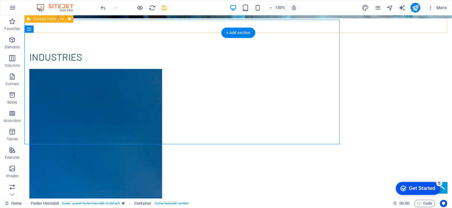
scroll to position [1206, 0]
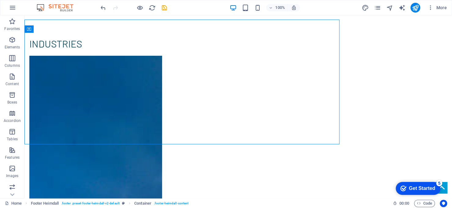
click at [166, 7] on icon "save" at bounding box center [164, 7] width 7 height 7
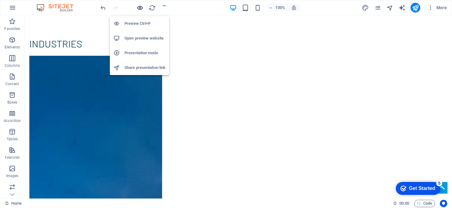
click at [139, 8] on icon "button" at bounding box center [139, 7] width 7 height 7
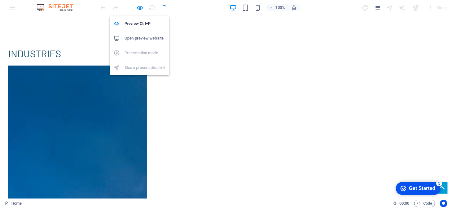
scroll to position [1209, 0]
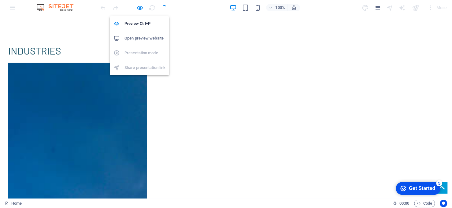
click at [145, 36] on h6 "Open preview website" at bounding box center [144, 38] width 41 height 7
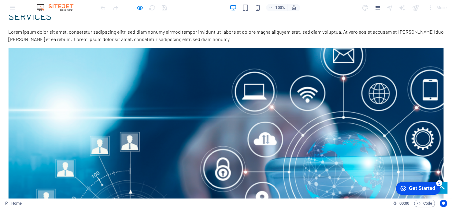
scroll to position [750, 0]
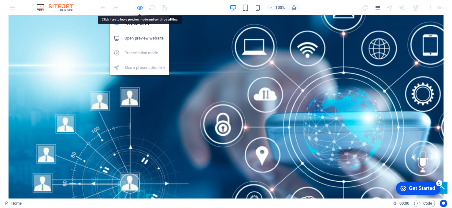
click at [139, 10] on icon "button" at bounding box center [139, 7] width 7 height 7
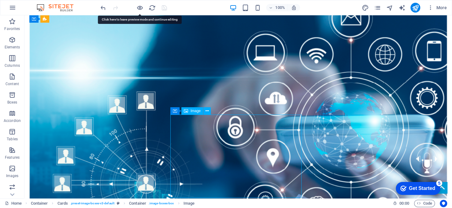
select select "px"
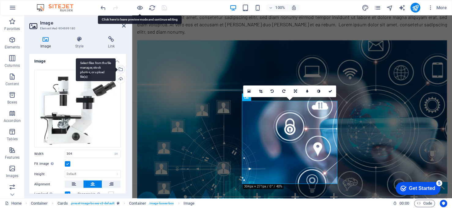
click at [120, 69] on div "Select files from the file manager, stock photos, or upload file(s)" at bounding box center [120, 69] width 9 height 9
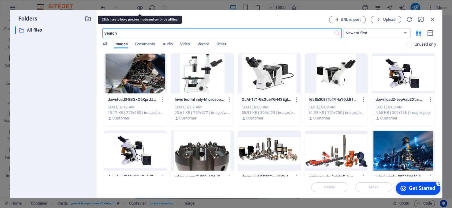
scroll to position [840, 0]
click at [391, 18] on span "Upload" at bounding box center [389, 20] width 13 height 4
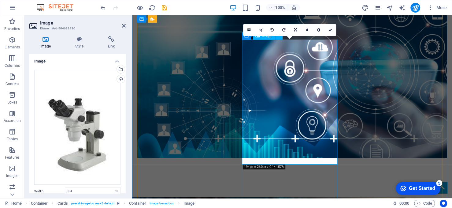
scroll to position [804, 0]
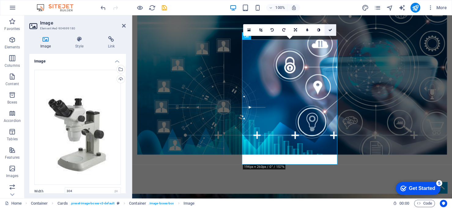
click at [330, 29] on icon at bounding box center [331, 30] width 4 height 4
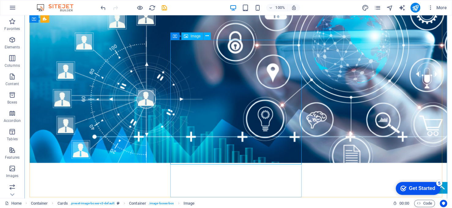
select select "px"
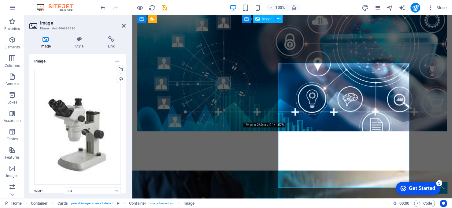
scroll to position [804, 0]
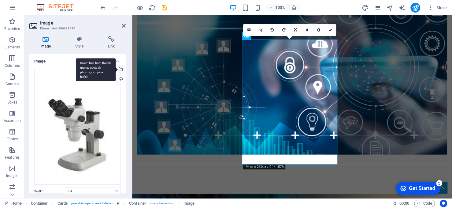
click at [120, 68] on div "Select files from the file manager, stock photos, or upload file(s)" at bounding box center [120, 69] width 9 height 9
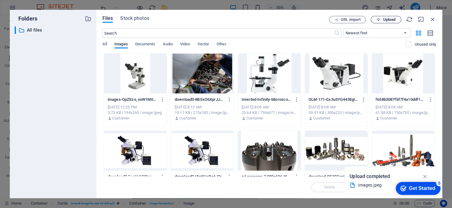
click at [392, 20] on span "Upload" at bounding box center [389, 20] width 13 height 4
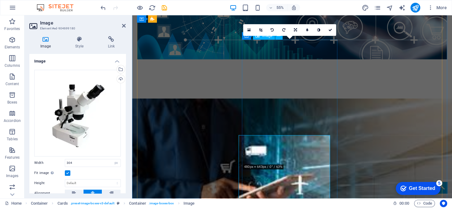
scroll to position [804, 0]
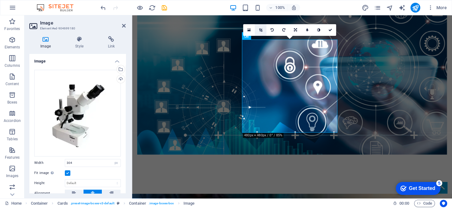
click at [262, 31] on icon at bounding box center [260, 30] width 3 height 4
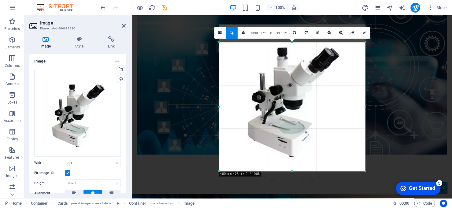
drag, startPoint x: 292, startPoint y: 34, endPoint x: 289, endPoint y: 51, distance: 17.8
click at [289, 51] on div "180 170 160 150 140 130 120 110 100 90 80 70 60 50 40 30 20 10 0 -10 -20 -30 -4…" at bounding box center [292, 106] width 146 height 129
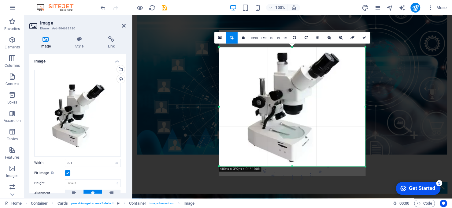
drag, startPoint x: 291, startPoint y: 170, endPoint x: 293, endPoint y: 161, distance: 9.8
click at [293, 161] on div "180 170 160 150 140 130 120 110 100 90 80 70 60 50 40 30 20 10 0 -10 -20 -30 -4…" at bounding box center [292, 106] width 146 height 119
click at [219, 107] on div at bounding box center [219, 106] width 2 height 119
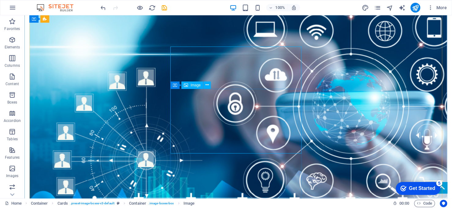
scroll to position [796, 0]
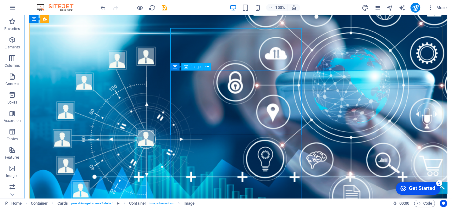
select select "px"
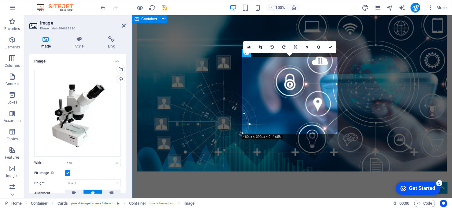
drag, startPoint x: 341, startPoint y: 189, endPoint x: 451, endPoint y: 191, distance: 109.8
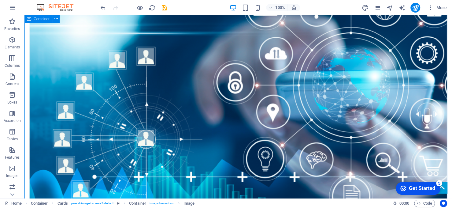
scroll to position [820, 0]
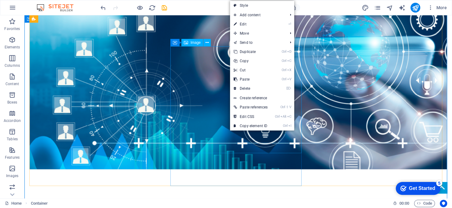
select select "px"
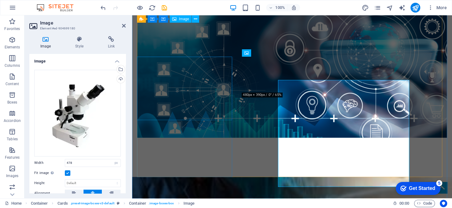
scroll to position [787, 0]
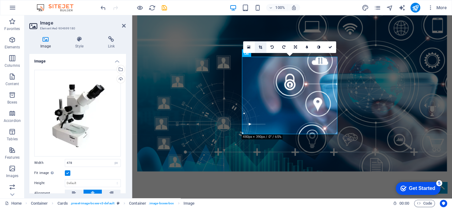
click at [258, 46] on link at bounding box center [261, 47] width 12 height 12
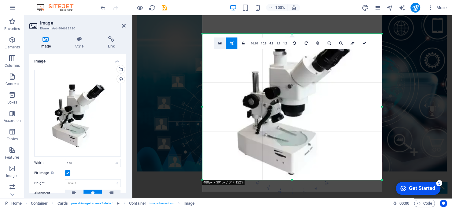
click at [220, 44] on icon at bounding box center [219, 43] width 3 height 4
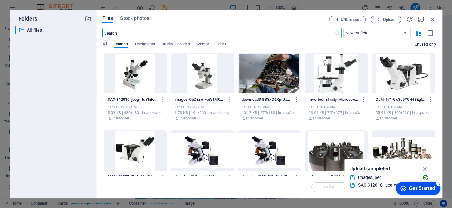
scroll to position [882, 0]
click at [386, 19] on span "Upload" at bounding box center [389, 20] width 13 height 4
click at [397, 19] on span "Upload" at bounding box center [385, 20] width 25 height 4
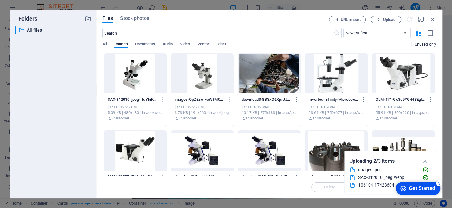
type input "586"
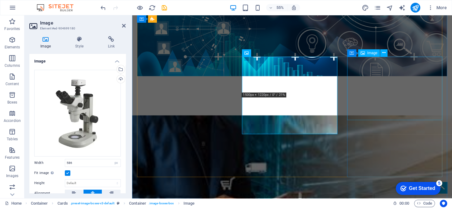
scroll to position [787, 0]
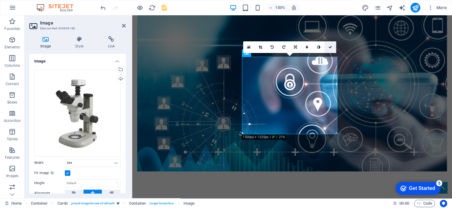
drag, startPoint x: 329, startPoint y: 46, endPoint x: 214, endPoint y: 134, distance: 144.7
click at [329, 46] on icon at bounding box center [331, 47] width 4 height 4
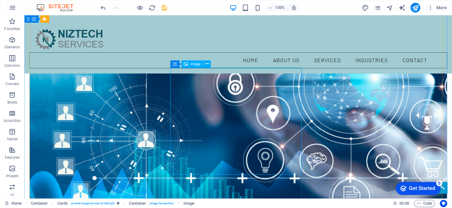
scroll to position [729, 0]
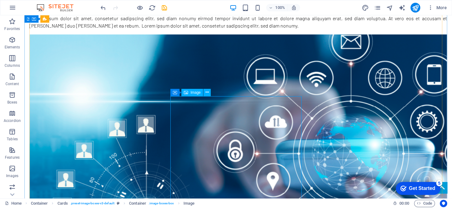
select select "px"
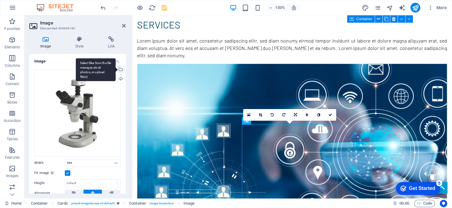
click at [120, 69] on div "Select files from the file manager, stock photos, or upload file(s)" at bounding box center [120, 69] width 9 height 9
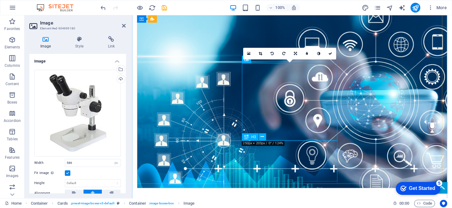
scroll to position [780, 0]
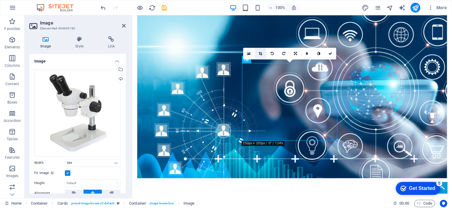
click at [261, 54] on icon at bounding box center [260, 54] width 3 height 4
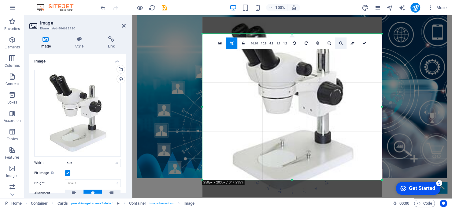
click at [339, 44] on icon at bounding box center [340, 43] width 3 height 4
click at [340, 43] on icon at bounding box center [340, 43] width 3 height 4
click at [340, 41] on icon at bounding box center [340, 43] width 3 height 4
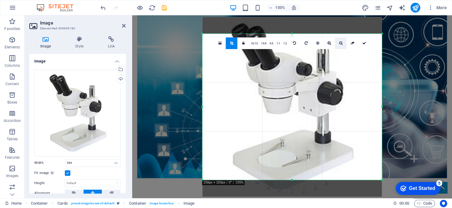
click at [340, 41] on icon at bounding box center [340, 43] width 3 height 4
click at [341, 41] on icon at bounding box center [340, 43] width 3 height 4
click at [243, 43] on link at bounding box center [244, 43] width 12 height 12
click at [248, 42] on link at bounding box center [244, 43] width 12 height 12
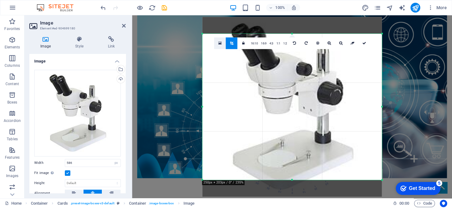
click at [220, 43] on icon at bounding box center [219, 43] width 3 height 4
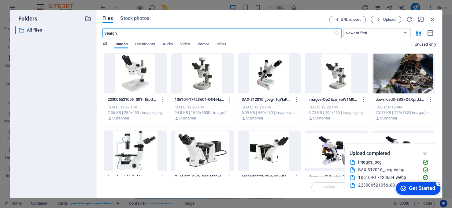
scroll to position [875, 0]
click at [382, 19] on span "Upload" at bounding box center [385, 20] width 25 height 4
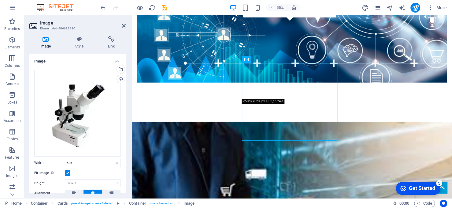
scroll to position [780, 0]
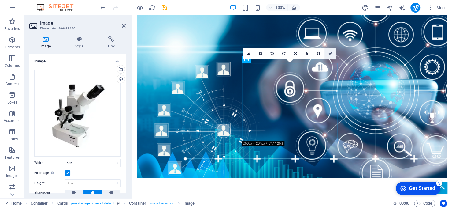
click at [329, 52] on icon at bounding box center [331, 54] width 4 height 4
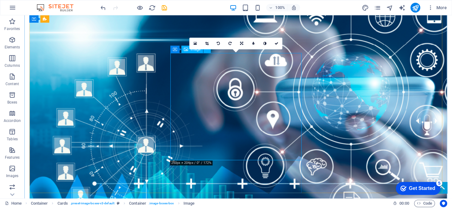
select select "px"
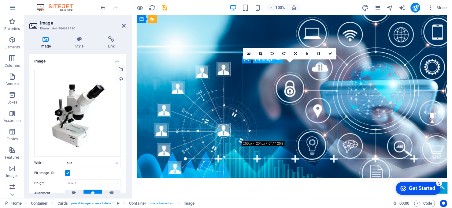
click at [260, 53] on icon at bounding box center [260, 54] width 3 height 4
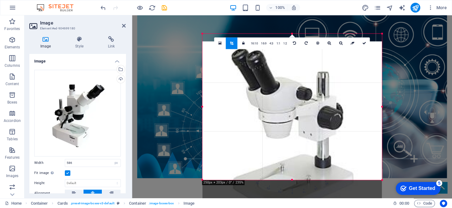
drag, startPoint x: 273, startPoint y: 61, endPoint x: 272, endPoint y: 86, distance: 24.5
click at [272, 86] on div at bounding box center [292, 131] width 180 height 180
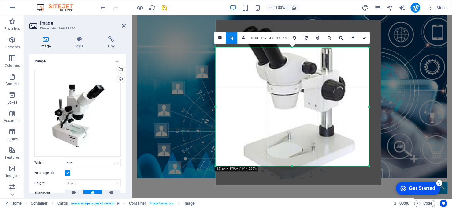
drag, startPoint x: 381, startPoint y: 33, endPoint x: 355, endPoint y: 61, distance: 38.1
click at [355, 61] on div "180 170 160 150 140 130 120 110 100 90 80 70 60 50 40 30 20 10 0 -10 -20 -30 -4…" at bounding box center [292, 106] width 153 height 119
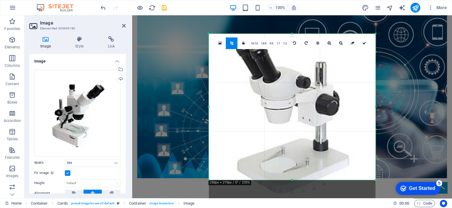
drag, startPoint x: 367, startPoint y: 47, endPoint x: 381, endPoint y: 15, distance: 34.5
click at [381, 15] on section "Favorites Elements Columns Content Boxes Accordion Tables Features Images Slide…" at bounding box center [226, 106] width 452 height 183
drag, startPoint x: 364, startPoint y: 43, endPoint x: 232, endPoint y: 28, distance: 132.7
click at [364, 43] on icon at bounding box center [364, 43] width 4 height 4
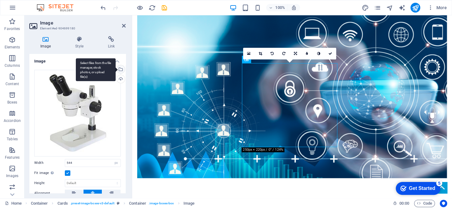
click at [119, 68] on div "Select files from the file manager, stock photos, or upload file(s)" at bounding box center [120, 69] width 9 height 9
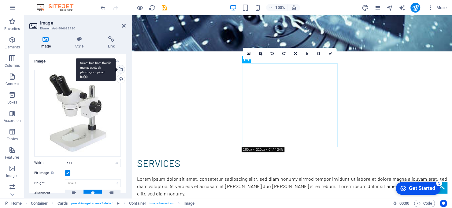
scroll to position [875, 0]
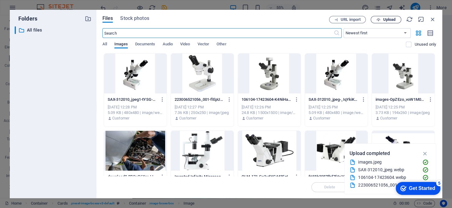
click at [380, 16] on button "Upload" at bounding box center [386, 19] width 31 height 7
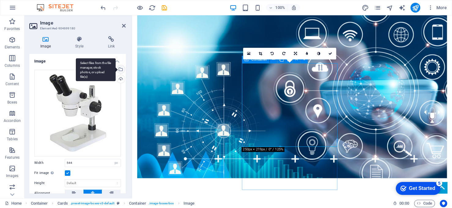
click at [120, 67] on div "Select files from the file manager, stock photos, or upload file(s)" at bounding box center [120, 69] width 9 height 9
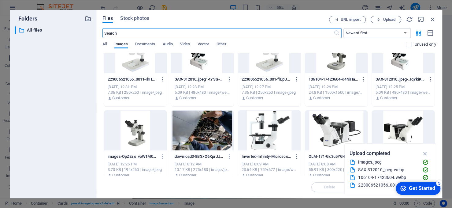
scroll to position [31, 0]
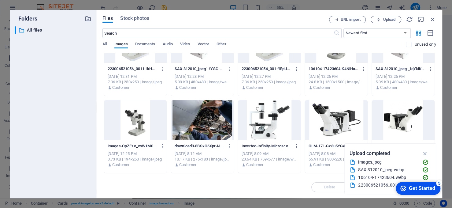
click at [137, 122] on div at bounding box center [135, 120] width 63 height 40
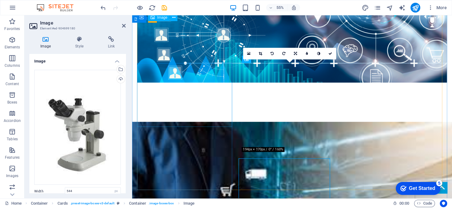
scroll to position [780, 0]
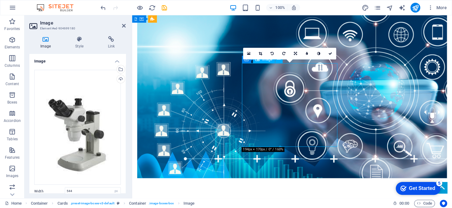
drag, startPoint x: 283, startPoint y: 104, endPoint x: 283, endPoint y: 98, distance: 5.2
click at [262, 52] on link at bounding box center [261, 54] width 12 height 12
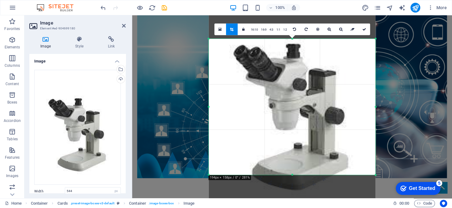
drag, startPoint x: 292, startPoint y: 33, endPoint x: 292, endPoint y: 43, distance: 10.1
click at [292, 43] on div "180 170 160 150 140 130 120 110 100 90 80 70 60 50 40 30 20 10 0 -10 -20 -30 -4…" at bounding box center [292, 107] width 167 height 136
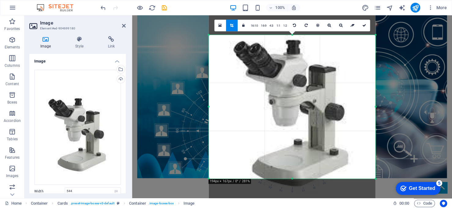
drag, startPoint x: 291, startPoint y: 174, endPoint x: 296, endPoint y: 175, distance: 4.7
click at [296, 177] on div at bounding box center [292, 178] width 167 height 2
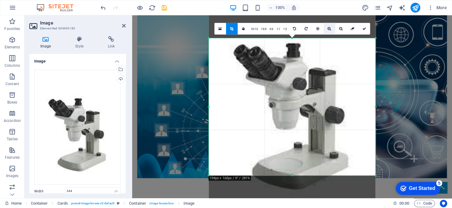
click at [328, 28] on icon at bounding box center [329, 29] width 3 height 4
click at [328, 27] on icon at bounding box center [329, 29] width 3 height 4
click at [340, 27] on icon at bounding box center [340, 29] width 3 height 4
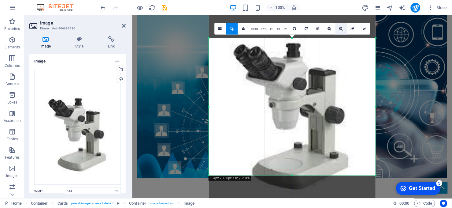
click at [340, 27] on icon at bounding box center [340, 29] width 3 height 4
click at [367, 29] on link at bounding box center [364, 29] width 12 height 12
type input "545"
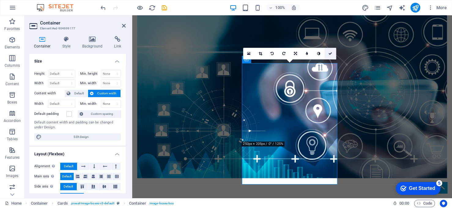
drag, startPoint x: 331, startPoint y: 54, endPoint x: 307, endPoint y: 40, distance: 27.2
click at [331, 54] on icon at bounding box center [331, 54] width 4 height 4
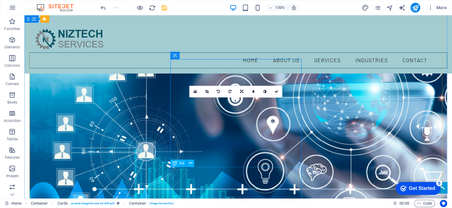
scroll to position [722, 0]
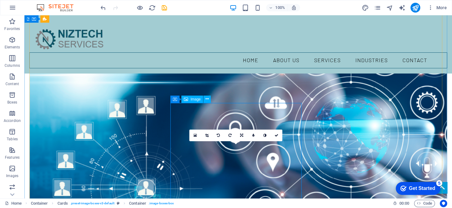
select select "px"
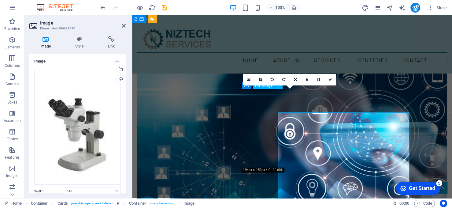
scroll to position [712, 0]
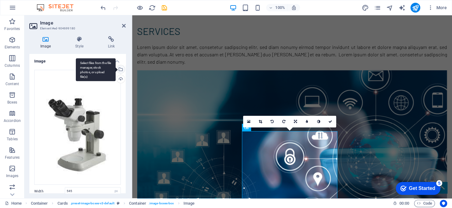
click at [120, 69] on div "Select files from the file manager, stock photos, or upload file(s)" at bounding box center [120, 69] width 9 height 9
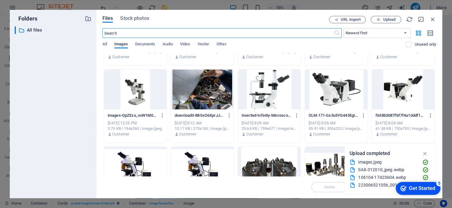
scroll to position [92, 0]
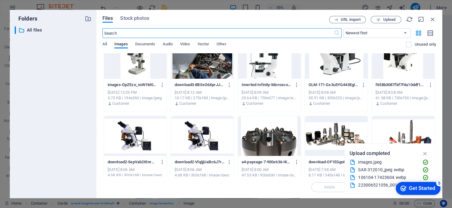
click at [206, 138] on div at bounding box center [202, 136] width 63 height 40
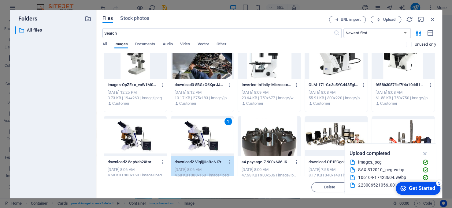
click at [206, 138] on div "1" at bounding box center [202, 136] width 63 height 40
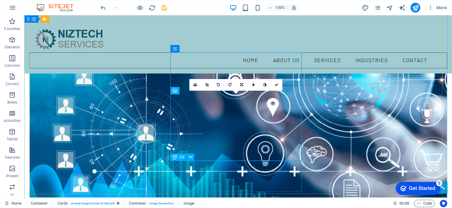
scroll to position [766, 0]
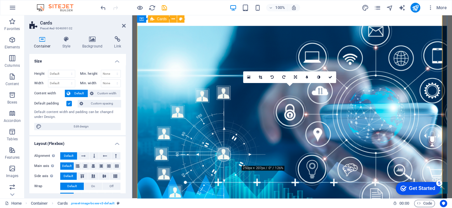
select select "px"
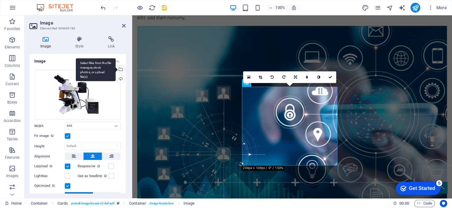
click at [116, 69] on div "Select files from the file manager, stock photos, or upload file(s)" at bounding box center [96, 69] width 40 height 23
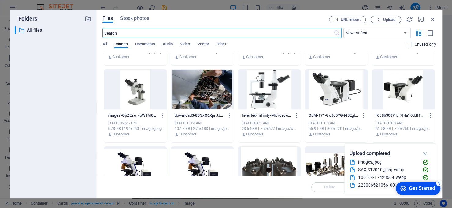
scroll to position [31, 0]
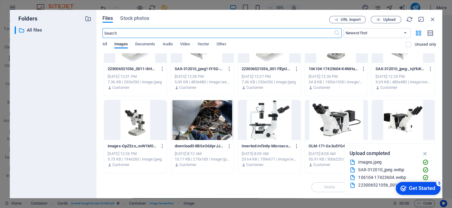
click at [136, 119] on div at bounding box center [135, 120] width 63 height 40
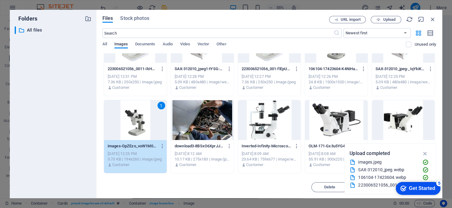
click at [136, 119] on div "1" at bounding box center [135, 120] width 63 height 40
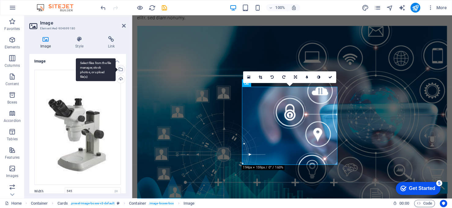
click at [116, 68] on div "Select files from the file manager, stock photos, or upload file(s)" at bounding box center [96, 69] width 40 height 23
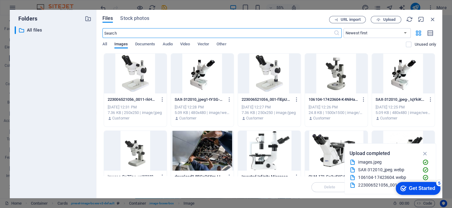
scroll to position [854, 0]
click at [389, 19] on span "Upload" at bounding box center [389, 20] width 13 height 4
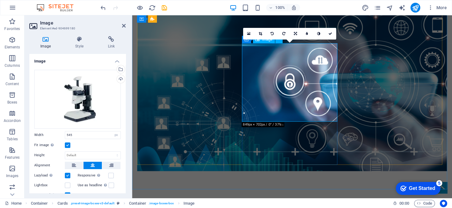
scroll to position [818, 0]
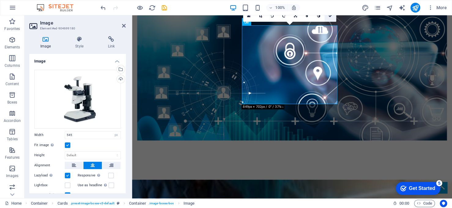
click at [329, 17] on icon at bounding box center [331, 16] width 4 height 4
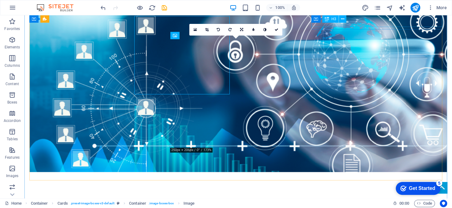
scroll to position [827, 0]
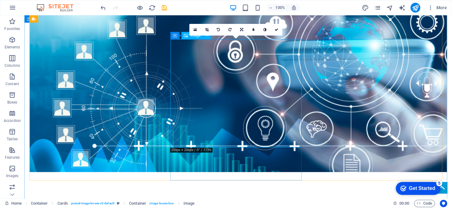
select select "px"
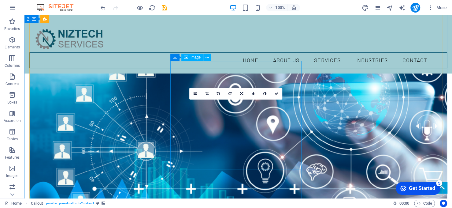
scroll to position [744, 0]
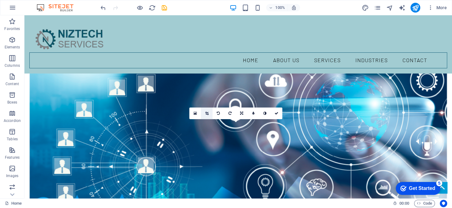
click at [206, 114] on icon at bounding box center [206, 113] width 3 height 4
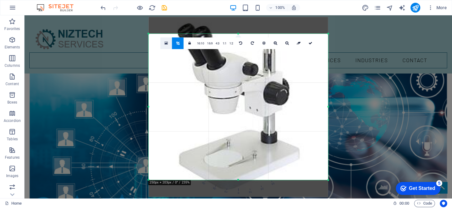
click at [165, 42] on icon at bounding box center [166, 43] width 3 height 4
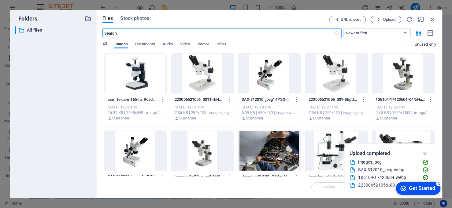
scroll to position [754, 0]
click at [434, 19] on icon "button" at bounding box center [432, 19] width 7 height 7
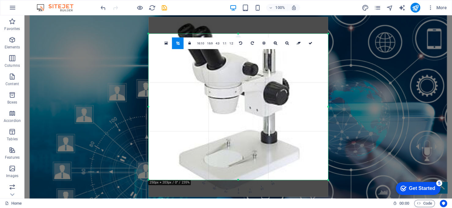
scroll to position [744, 0]
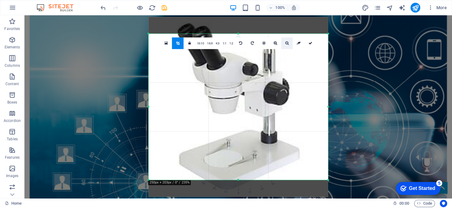
click at [284, 43] on link at bounding box center [287, 43] width 12 height 12
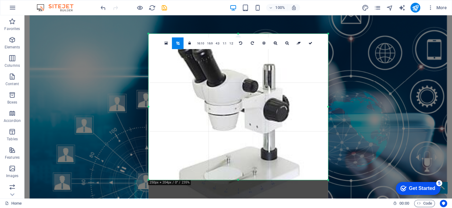
drag, startPoint x: 238, startPoint y: 32, endPoint x: 240, endPoint y: 15, distance: 17.5
click at [240, 15] on div "Drag here to replace the existing content. Press “Ctrl” if you want to create a…" at bounding box center [238, 106] width 428 height 183
click at [311, 42] on icon at bounding box center [310, 43] width 4 height 4
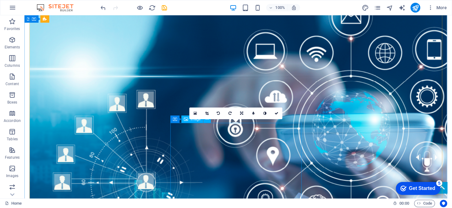
scroll to position [805, 0]
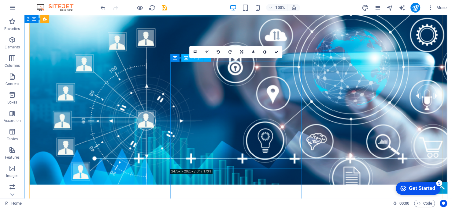
select select "px"
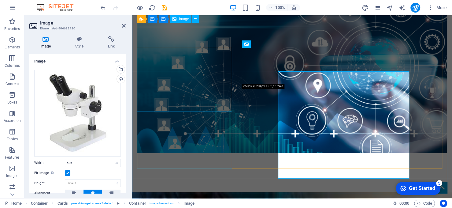
scroll to position [795, 0]
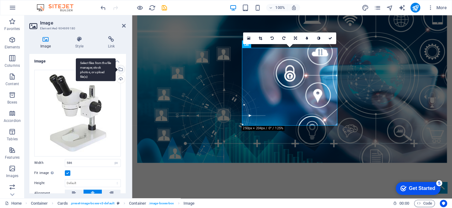
click at [121, 69] on div "Select files from the file manager, stock photos, or upload file(s)" at bounding box center [120, 69] width 9 height 9
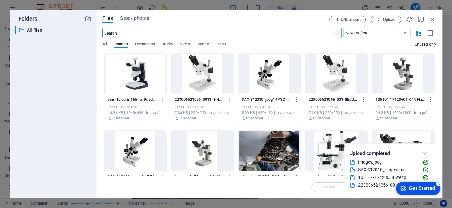
click at [141, 74] on div at bounding box center [135, 74] width 63 height 40
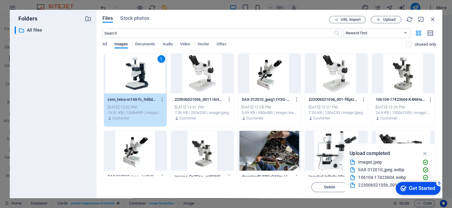
click at [141, 74] on div "1" at bounding box center [135, 74] width 63 height 40
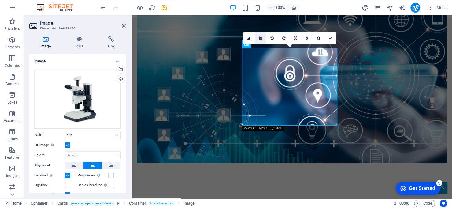
click at [262, 39] on icon at bounding box center [260, 38] width 3 height 4
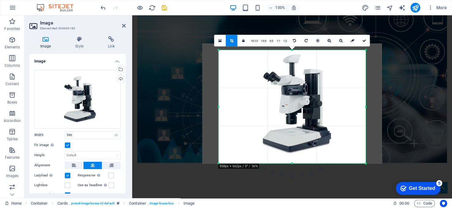
drag, startPoint x: 292, startPoint y: 46, endPoint x: 292, endPoint y: 53, distance: 6.5
click at [292, 53] on div "180 170 160 150 140 130 120 110 100 90 80 70 60 50 40 30 20 10 0 -10 -20 -30 -4…" at bounding box center [292, 106] width 147 height 113
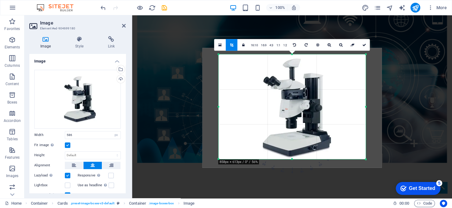
drag, startPoint x: 293, startPoint y: 163, endPoint x: 293, endPoint y: 154, distance: 8.3
click at [293, 154] on div "180 170 160 150 140 130 120 110 100 90 80 70 60 50 40 30 20 10 0 -10 -20 -30 -4…" at bounding box center [292, 106] width 147 height 105
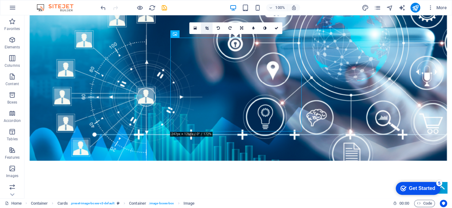
click at [206, 28] on icon at bounding box center [206, 28] width 3 height 4
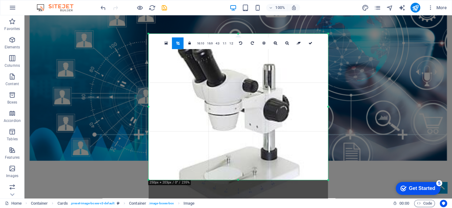
click at [238, 33] on div at bounding box center [239, 33] width 180 height 2
click at [336, 29] on div "Drag here to replace the existing content. Press “Ctrl” if you want to create a…" at bounding box center [238, 106] width 428 height 183
click at [131, 32] on div "Drag here to replace the existing content. Press “Ctrl” if you want to create a…" at bounding box center [238, 106] width 428 height 183
click at [219, 179] on div at bounding box center [239, 180] width 180 height 2
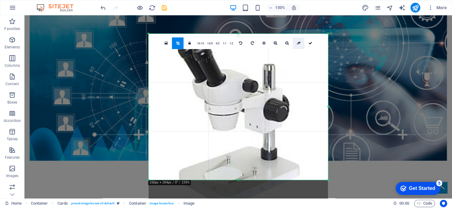
click at [298, 42] on icon at bounding box center [299, 43] width 4 height 4
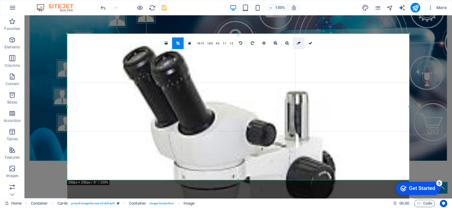
click at [300, 42] on icon at bounding box center [299, 43] width 4 height 4
click at [300, 42] on link at bounding box center [299, 43] width 12 height 12
click at [308, 43] on icon at bounding box center [310, 43] width 4 height 4
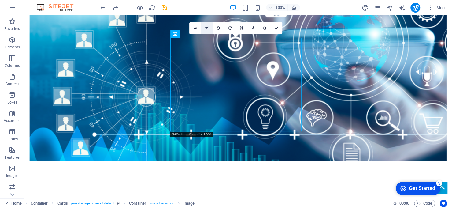
click at [209, 28] on link at bounding box center [207, 28] width 12 height 12
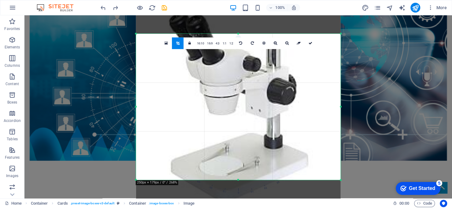
click at [314, 28] on div at bounding box center [238, 106] width 205 height 205
click at [309, 43] on icon at bounding box center [310, 43] width 4 height 4
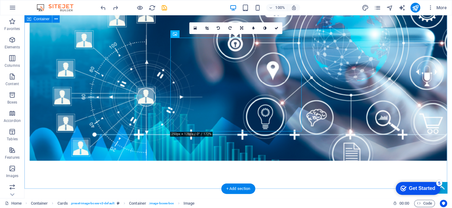
drag, startPoint x: 355, startPoint y: 178, endPoint x: 252, endPoint y: 178, distance: 103.1
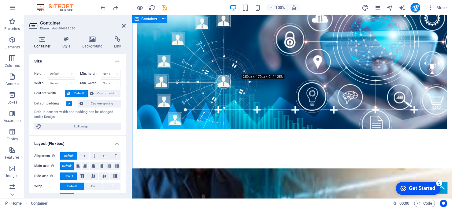
scroll to position [795, 0]
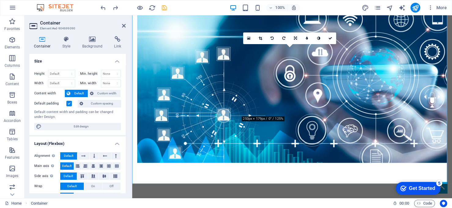
click at [169, 7] on div "100% More" at bounding box center [274, 8] width 350 height 10
click at [165, 7] on icon "save" at bounding box center [164, 7] width 7 height 7
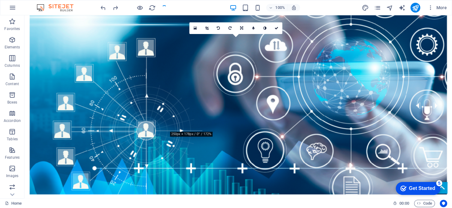
scroll to position [829, 0]
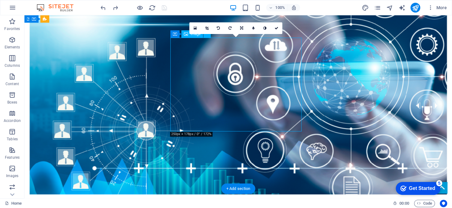
select select "px"
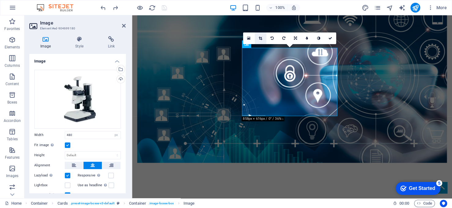
click at [259, 36] on link at bounding box center [261, 38] width 12 height 12
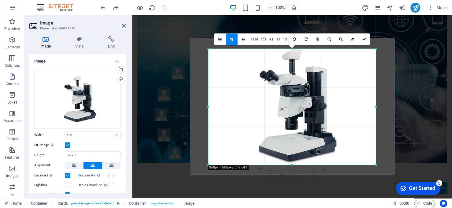
drag, startPoint x: 293, startPoint y: 47, endPoint x: 292, endPoint y: 51, distance: 4.0
click at [292, 51] on div "180 170 160 150 140 130 120 110 100 90 80 70 60 50 40 30 20 10 0 -10 -20 -30 -4…" at bounding box center [292, 107] width 168 height 116
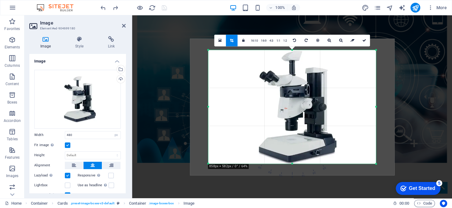
click at [292, 162] on div "180 170 160 150 140 130 120 110 100 90 80 70 60 50 40 30 20 10 0 -10 -20 -30 -4…" at bounding box center [292, 106] width 168 height 113
click at [364, 40] on icon at bounding box center [364, 41] width 4 height 4
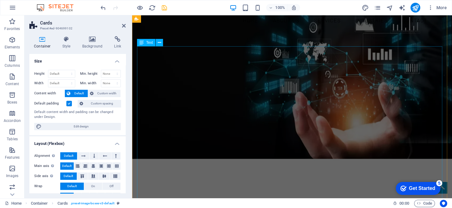
scroll to position [0, 0]
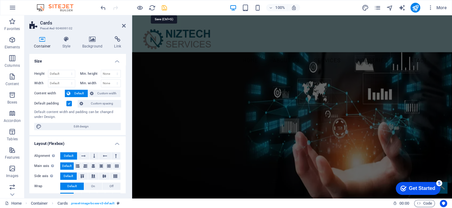
click at [165, 9] on icon "save" at bounding box center [164, 7] width 7 height 7
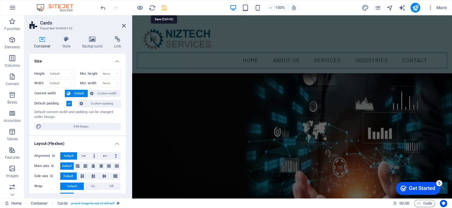
scroll to position [756, 0]
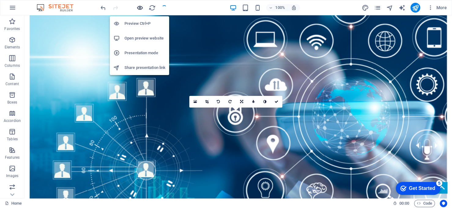
click at [138, 6] on icon "button" at bounding box center [139, 7] width 7 height 7
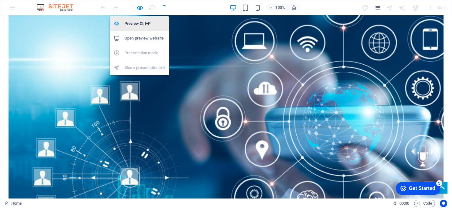
click at [138, 25] on h6 "Preview Ctrl+P" at bounding box center [144, 23] width 41 height 7
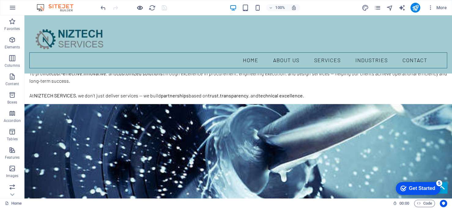
scroll to position [358, 0]
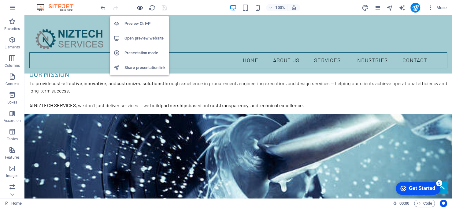
click at [138, 7] on icon "button" at bounding box center [139, 7] width 7 height 7
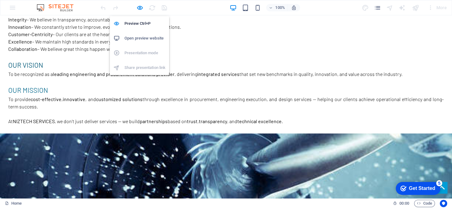
click at [143, 34] on li "Open preview website" at bounding box center [139, 38] width 59 height 15
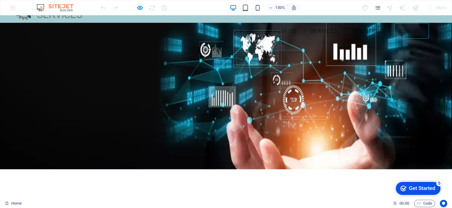
scroll to position [0, 0]
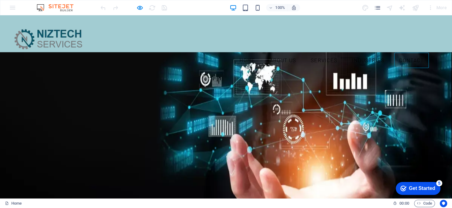
click at [414, 53] on link "CONTACT" at bounding box center [411, 60] width 35 height 15
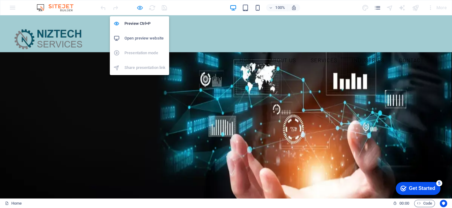
click at [139, 6] on icon "button" at bounding box center [139, 7] width 7 height 7
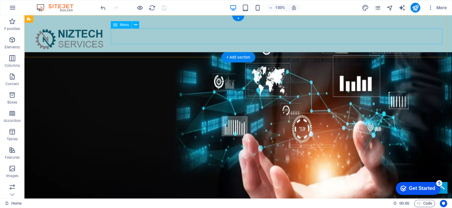
click at [414, 52] on nav "Home ABOUT US SERVICES INDUSTRIES CONTACT" at bounding box center [238, 60] width 418 height 16
select select
select select "px"
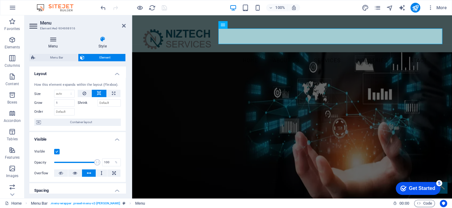
click at [54, 40] on icon at bounding box center [52, 39] width 47 height 6
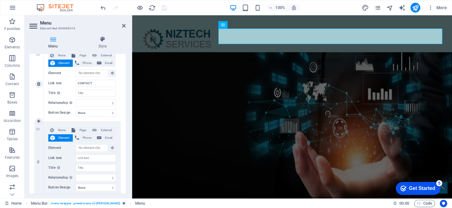
scroll to position [392, 0]
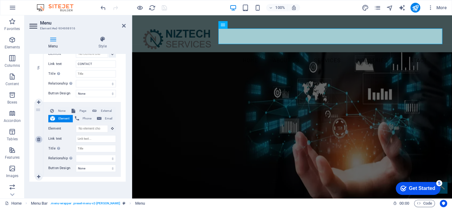
click at [39, 139] on icon at bounding box center [38, 139] width 3 height 4
select select
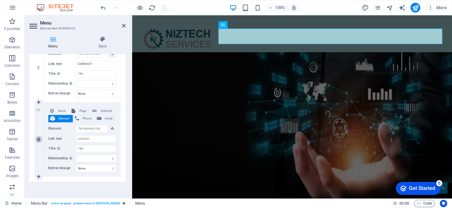
select select
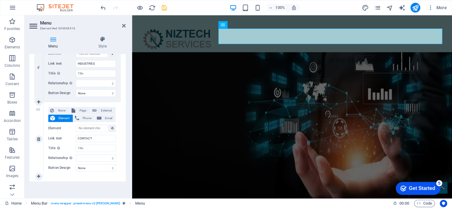
scroll to position [288, 0]
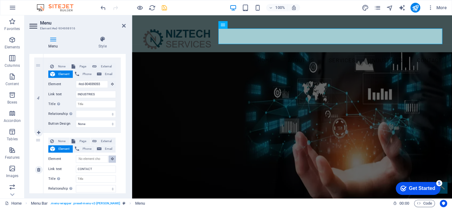
click at [111, 158] on icon at bounding box center [112, 158] width 3 height 3
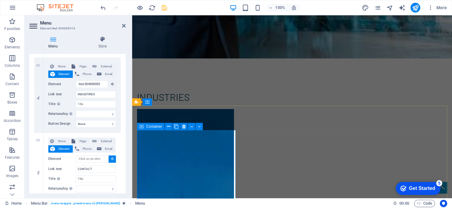
scroll to position [1132, 0]
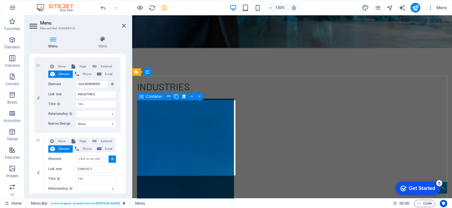
select select
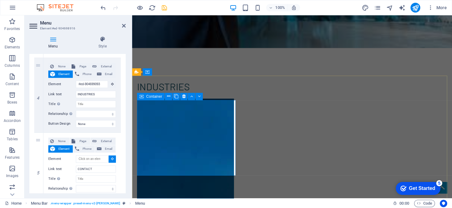
type input "#ed-904699483"
select select
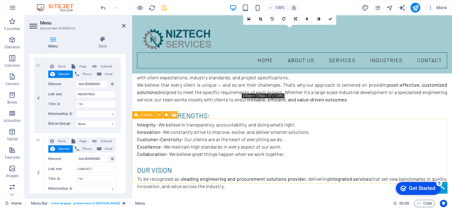
scroll to position [0, 0]
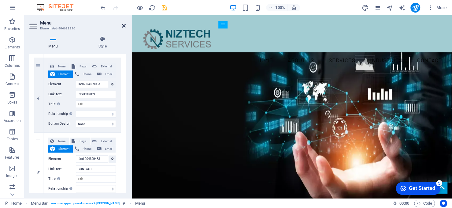
drag, startPoint x: 124, startPoint y: 27, endPoint x: 100, endPoint y: 11, distance: 29.2
click at [124, 27] on icon at bounding box center [124, 25] width 4 height 5
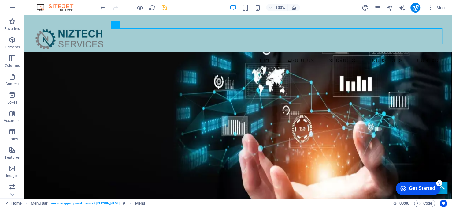
drag, startPoint x: 165, startPoint y: 5, endPoint x: 182, endPoint y: 17, distance: 21.2
click at [165, 5] on icon "save" at bounding box center [164, 7] width 7 height 7
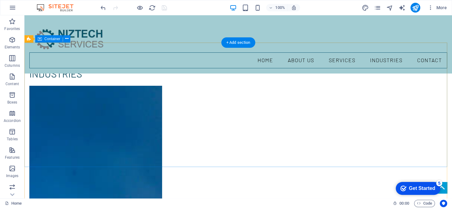
scroll to position [1160, 0]
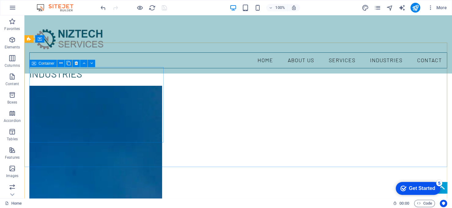
click at [40, 66] on div "Container" at bounding box center [43, 63] width 28 height 7
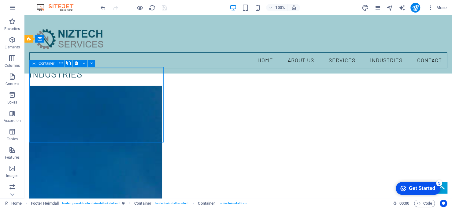
click at [42, 64] on span "Container" at bounding box center [47, 63] width 16 height 4
click at [46, 64] on span "Container" at bounding box center [47, 63] width 16 height 4
click at [46, 64] on div "H2 Text Banner Container Banner Spacer Text Container H3 Callout Container Cont…" at bounding box center [238, 106] width 428 height 183
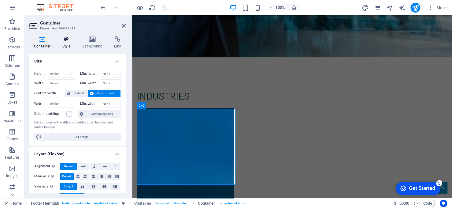
click at [71, 44] on h4 "Style" at bounding box center [68, 42] width 20 height 13
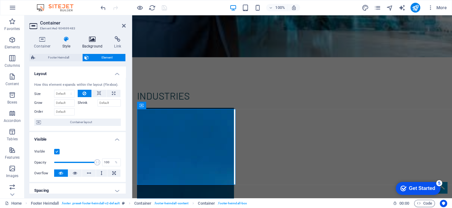
click at [88, 44] on h4 "Background" at bounding box center [94, 42] width 32 height 13
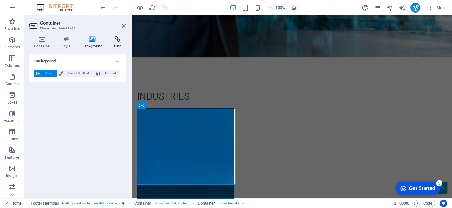
click at [112, 41] on icon at bounding box center [118, 39] width 16 height 6
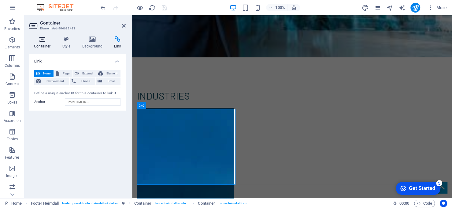
click at [50, 43] on h4 "Container" at bounding box center [43, 42] width 28 height 13
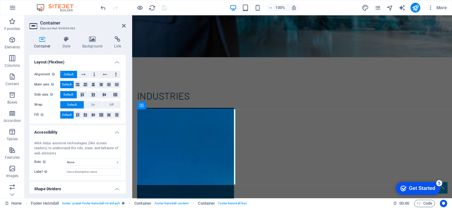
scroll to position [108, 0]
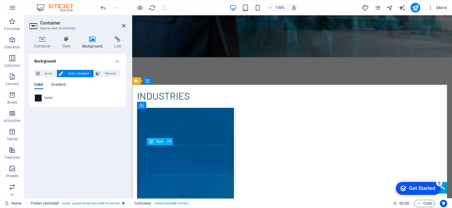
click at [168, 141] on icon at bounding box center [169, 141] width 3 height 6
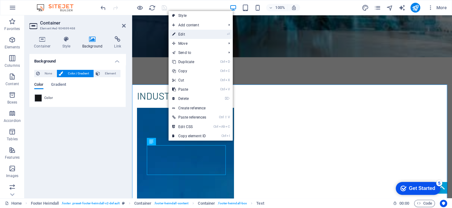
click at [205, 39] on link "⏎ Edit" at bounding box center [189, 34] width 41 height 9
select select "%"
select select "px"
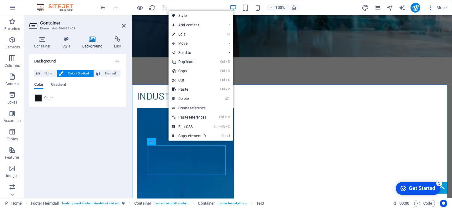
select select "px"
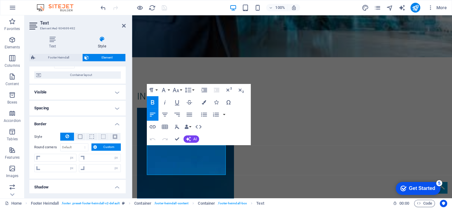
scroll to position [61, 0]
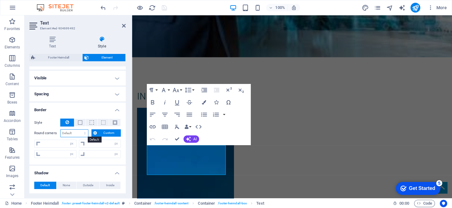
click at [77, 130] on select "Default px rem % vh vw Custom" at bounding box center [75, 132] width 28 height 7
click at [61, 129] on select "Default px rem % vh vw Custom" at bounding box center [75, 132] width 28 height 7
select select "DISABLED_OPTION_VALUE"
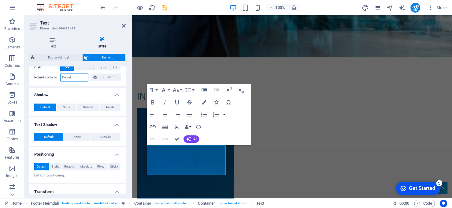
scroll to position [122, 0]
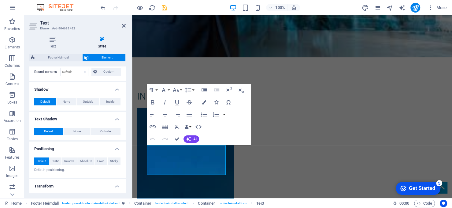
click at [56, 129] on button "Default" at bounding box center [48, 131] width 29 height 7
click at [74, 129] on span "None" at bounding box center [76, 131] width 7 height 7
click at [53, 129] on span "Default" at bounding box center [48, 131] width 9 height 7
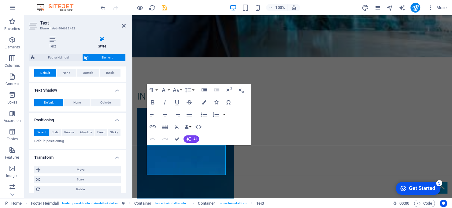
scroll to position [90, 0]
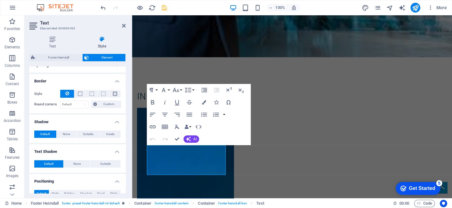
click at [102, 58] on span "Element" at bounding box center [107, 57] width 33 height 7
click at [105, 56] on span "Element" at bounding box center [107, 57] width 33 height 7
click at [80, 92] on span at bounding box center [80, 93] width 4 height 4
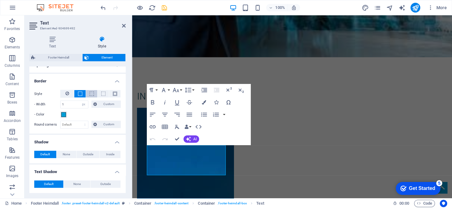
click at [90, 92] on span at bounding box center [92, 93] width 4 height 4
click at [66, 92] on icon at bounding box center [67, 93] width 4 height 7
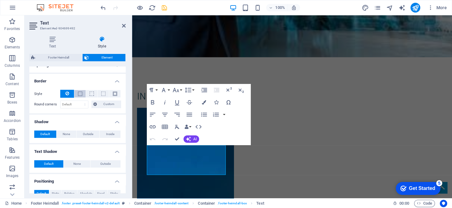
click at [83, 94] on button at bounding box center [79, 93] width 11 height 7
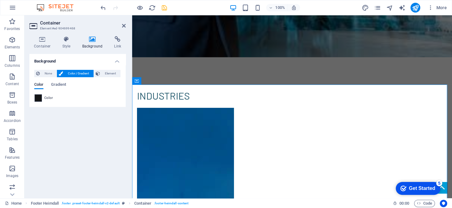
click at [40, 98] on span at bounding box center [38, 98] width 7 height 7
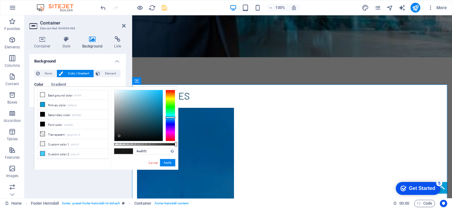
click at [116, 92] on div at bounding box center [138, 115] width 48 height 51
click at [128, 100] on div at bounding box center [138, 115] width 48 height 51
click at [130, 95] on div at bounding box center [138, 115] width 48 height 51
click at [143, 93] on div at bounding box center [138, 115] width 48 height 51
click at [143, 107] on div at bounding box center [138, 115] width 48 height 51
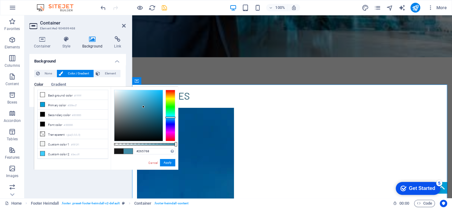
click at [145, 120] on div at bounding box center [138, 115] width 48 height 51
click at [118, 136] on div at bounding box center [138, 115] width 48 height 51
type input "#0e3543"
click at [153, 127] on div at bounding box center [138, 115] width 48 height 51
click at [165, 161] on button "Apply" at bounding box center [167, 162] width 15 height 7
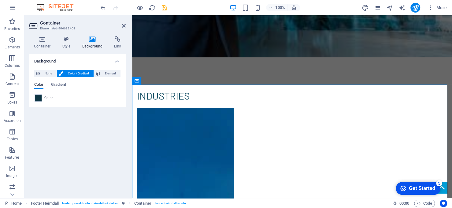
click at [54, 140] on div "Background None Color / Gradient Element Stretch background to full-width Color…" at bounding box center [77, 123] width 96 height 139
drag, startPoint x: 54, startPoint y: 140, endPoint x: 232, endPoint y: 113, distance: 179.5
click at [54, 140] on div "Background None Color / Gradient Element Stretch background to full-width Color…" at bounding box center [77, 123] width 96 height 139
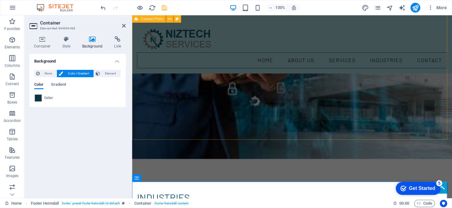
scroll to position [1000, 0]
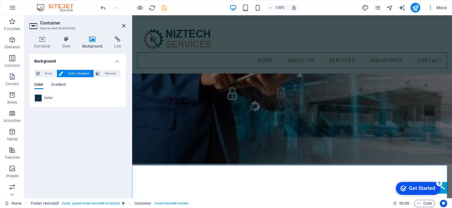
drag, startPoint x: 93, startPoint y: 6, endPoint x: 82, endPoint y: 1, distance: 12.1
click at [124, 24] on icon at bounding box center [124, 25] width 4 height 5
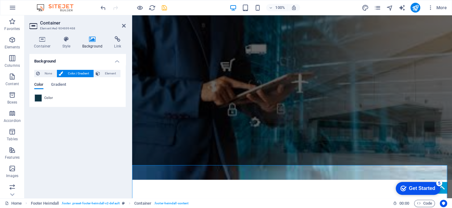
scroll to position [1200, 0]
